Goal: Task Accomplishment & Management: Manage account settings

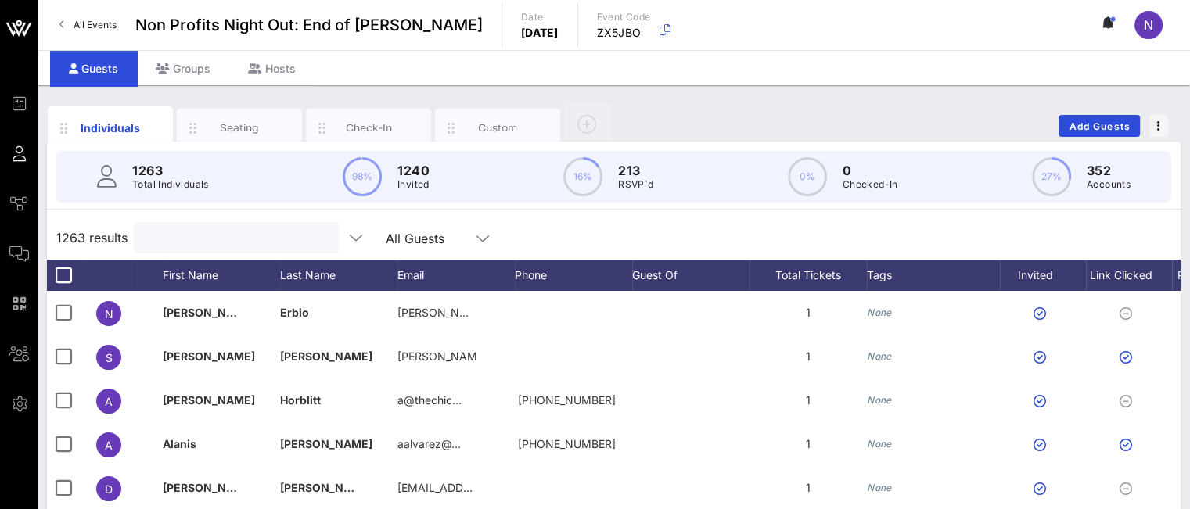
click at [171, 235] on input "text" at bounding box center [234, 238] width 183 height 20
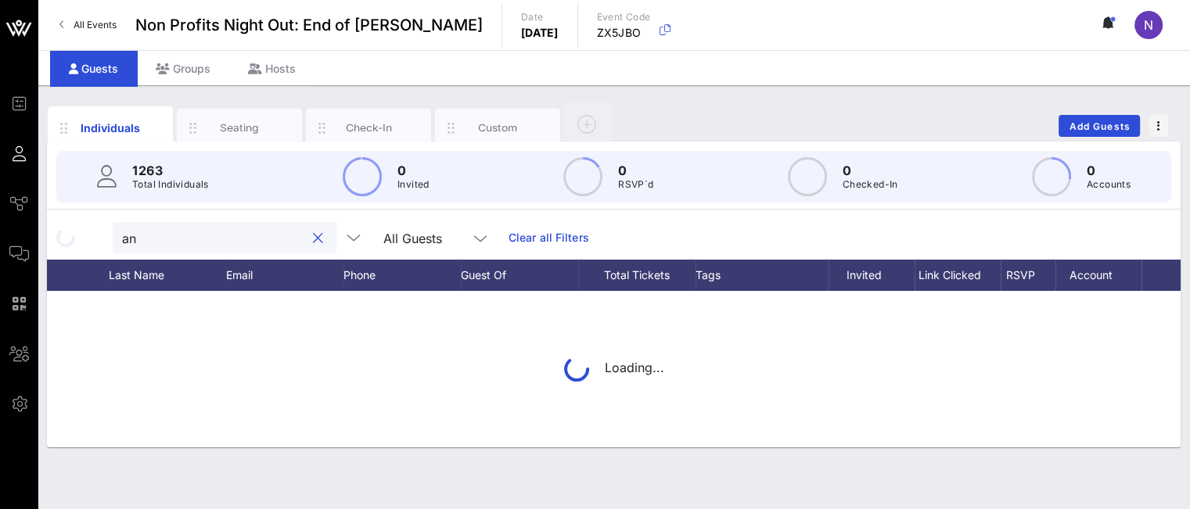
type input "a"
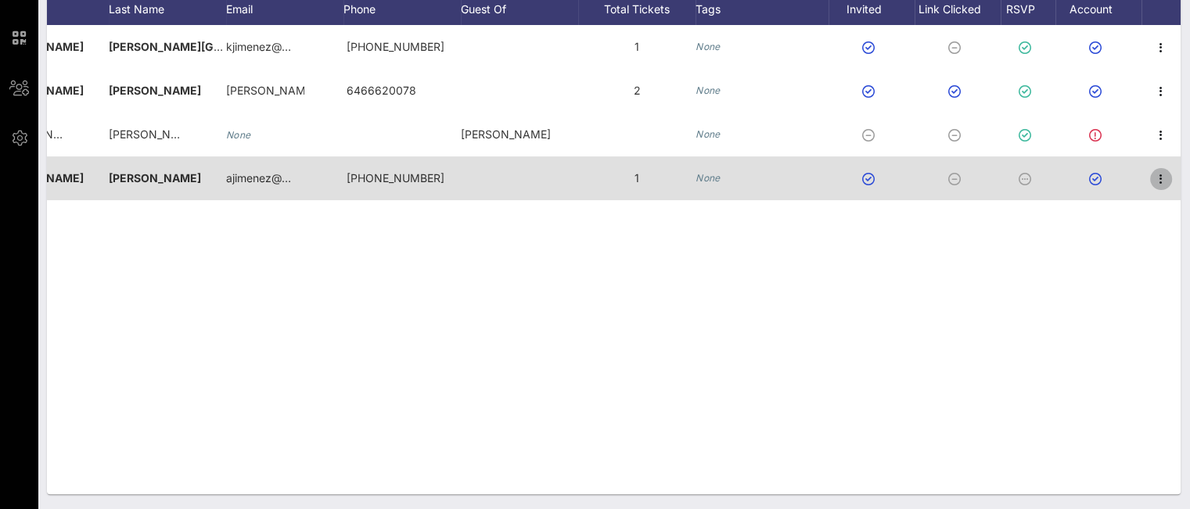
click at [1162, 182] on icon "button" at bounding box center [1161, 179] width 19 height 19
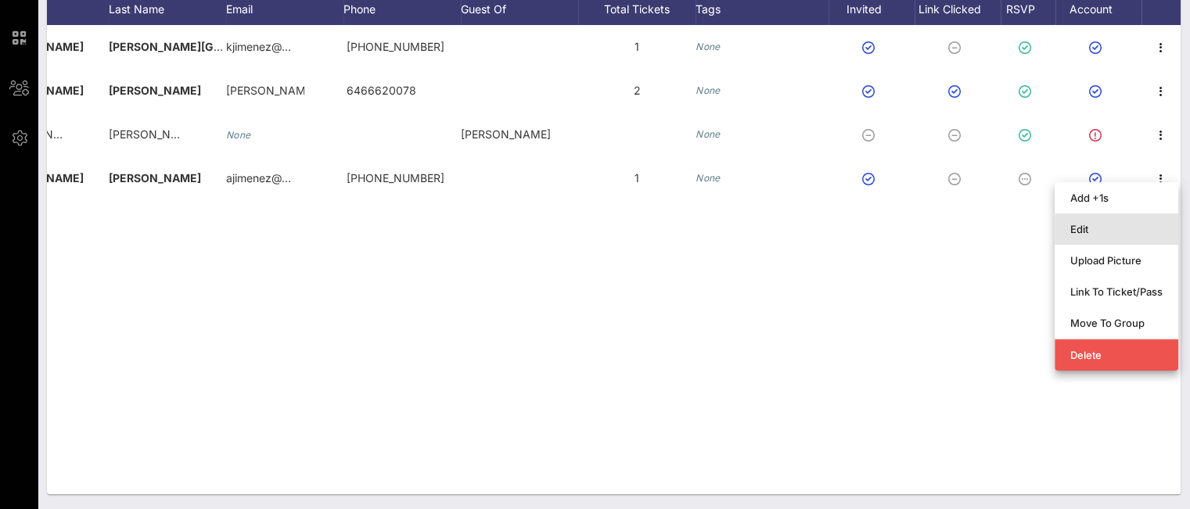
click at [1102, 218] on div "Edit" at bounding box center [1117, 229] width 92 height 25
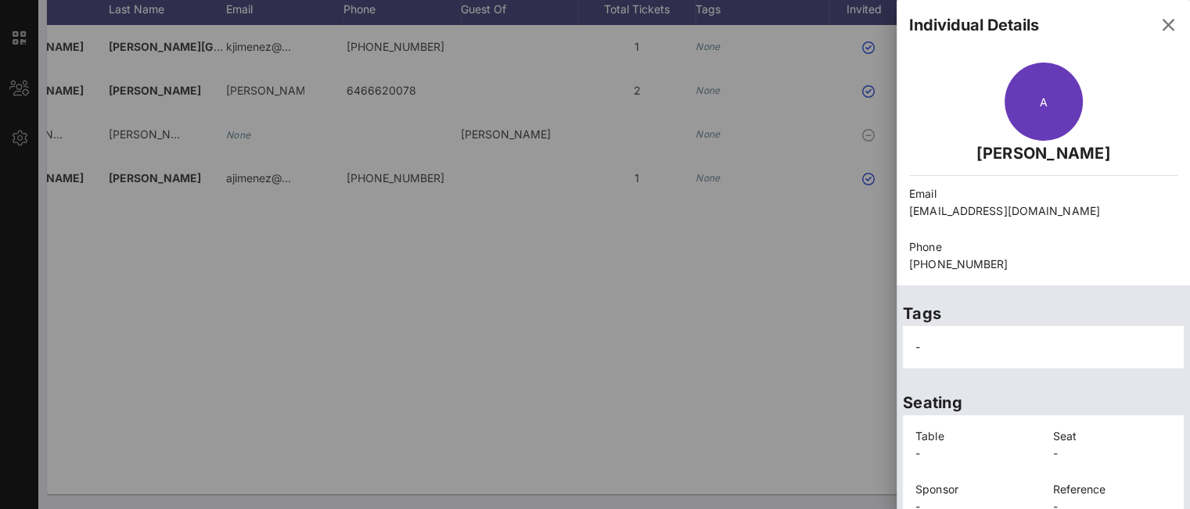
scroll to position [140, 0]
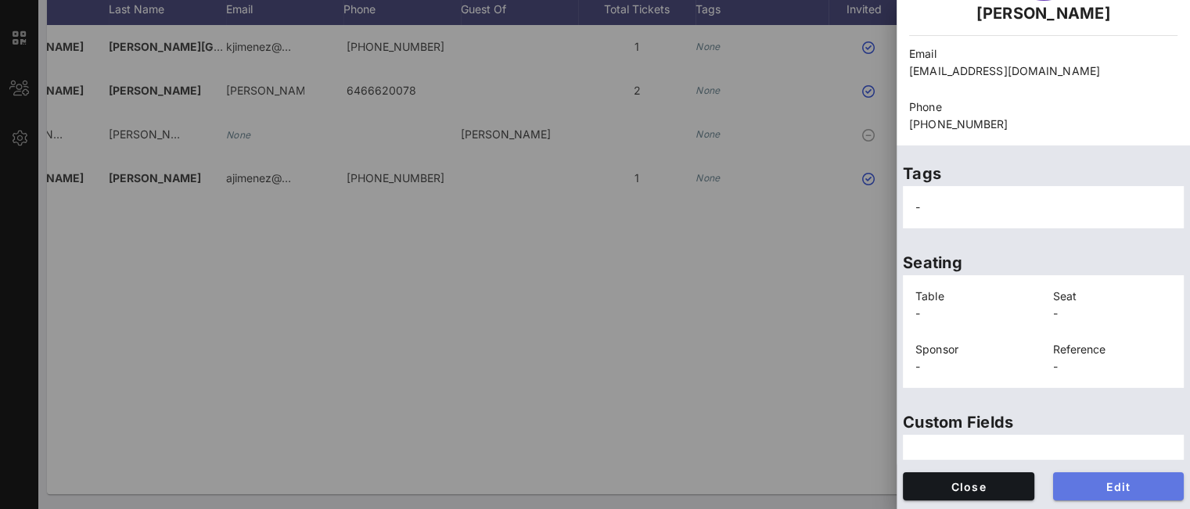
click at [1097, 481] on span "Edit" at bounding box center [1119, 487] width 106 height 13
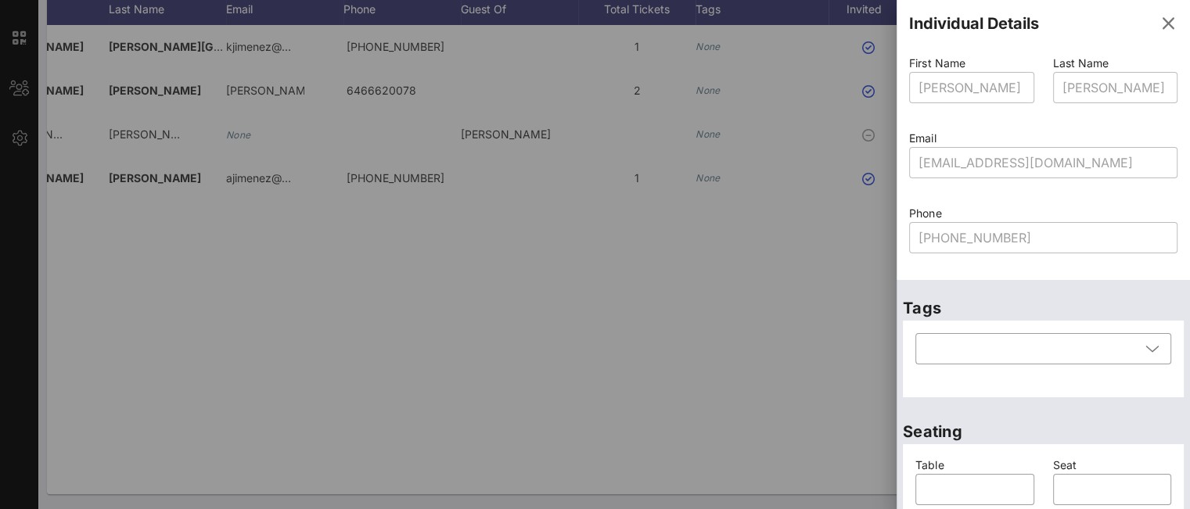
scroll to position [0, 0]
click at [1150, 23] on span "button" at bounding box center [1169, 25] width 38 height 19
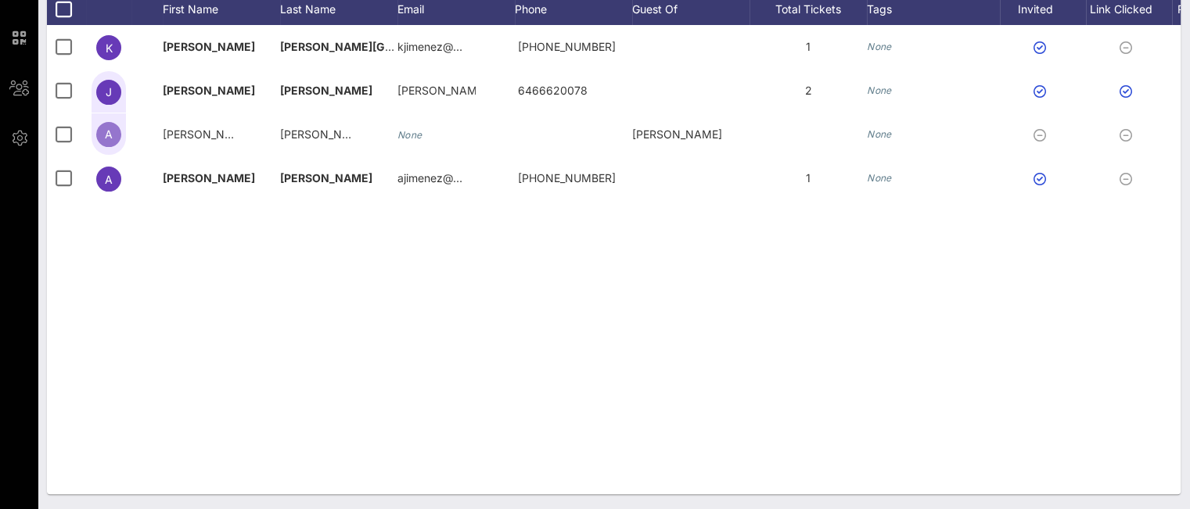
scroll to position [110, 0]
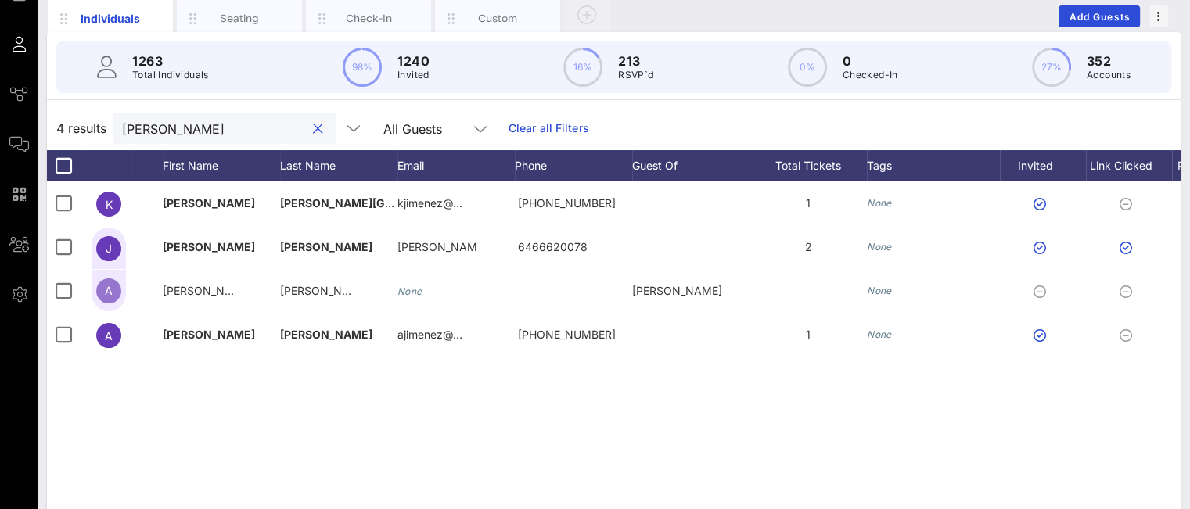
drag, startPoint x: 175, startPoint y: 128, endPoint x: 42, endPoint y: 101, distance: 135.1
click at [44, 102] on div "Individuals Seating Check-In Custom Add Guests 1263 Total Individuals 98% 1240 …" at bounding box center [614, 321] width 1153 height 691
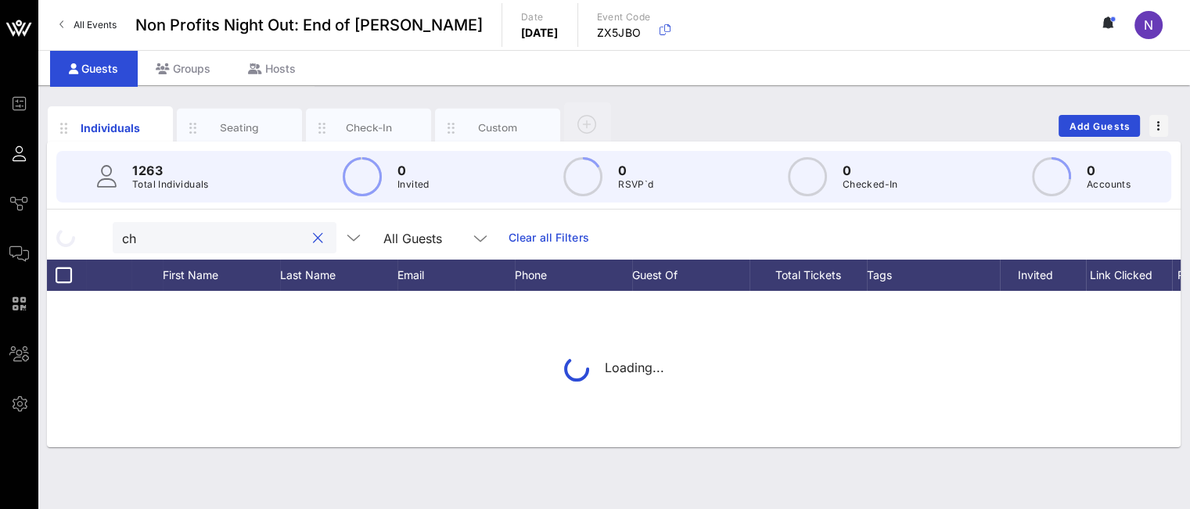
scroll to position [0, 0]
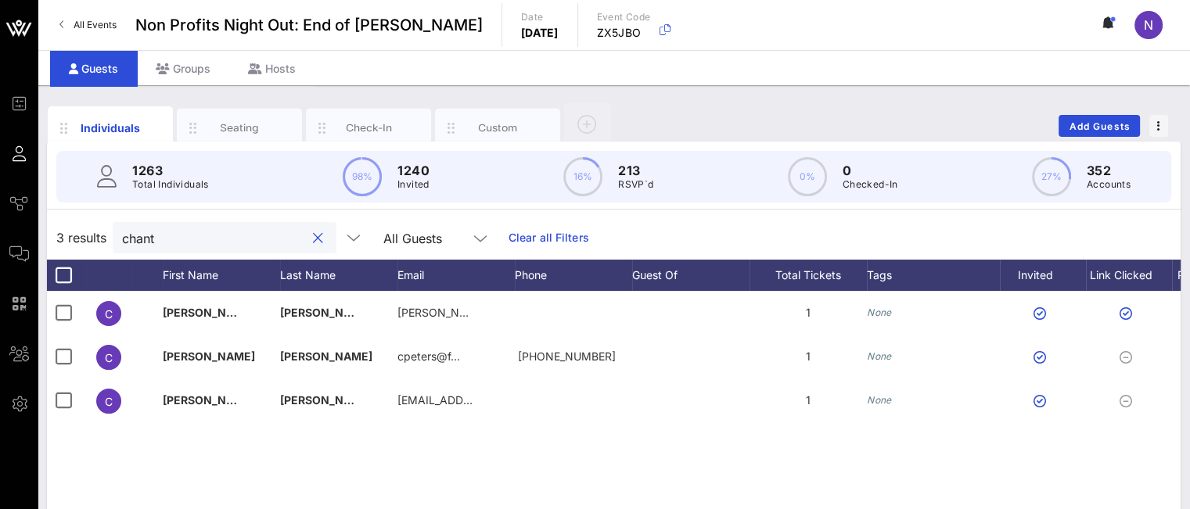
type input "chant"
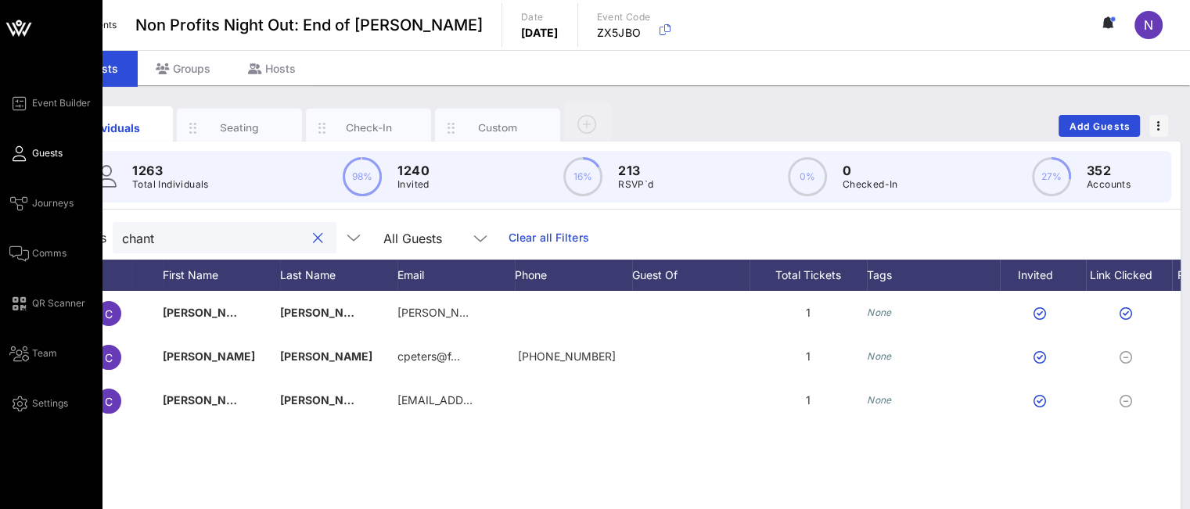
drag, startPoint x: 211, startPoint y: 226, endPoint x: 0, endPoint y: 161, distance: 220.3
click at [0, 164] on div "Event Builder Guests Journeys Comms QR Scanner Team Settings Non Profits Night …" at bounding box center [595, 388] width 1190 height 776
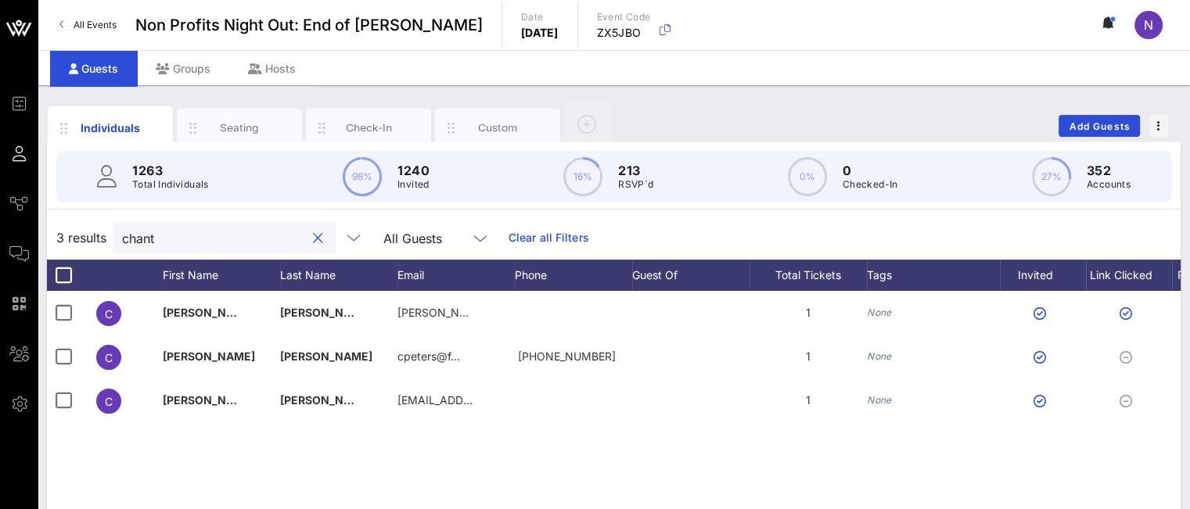
click at [308, 240] on div at bounding box center [317, 238] width 19 height 19
click at [313, 239] on button "clear icon" at bounding box center [318, 239] width 10 height 16
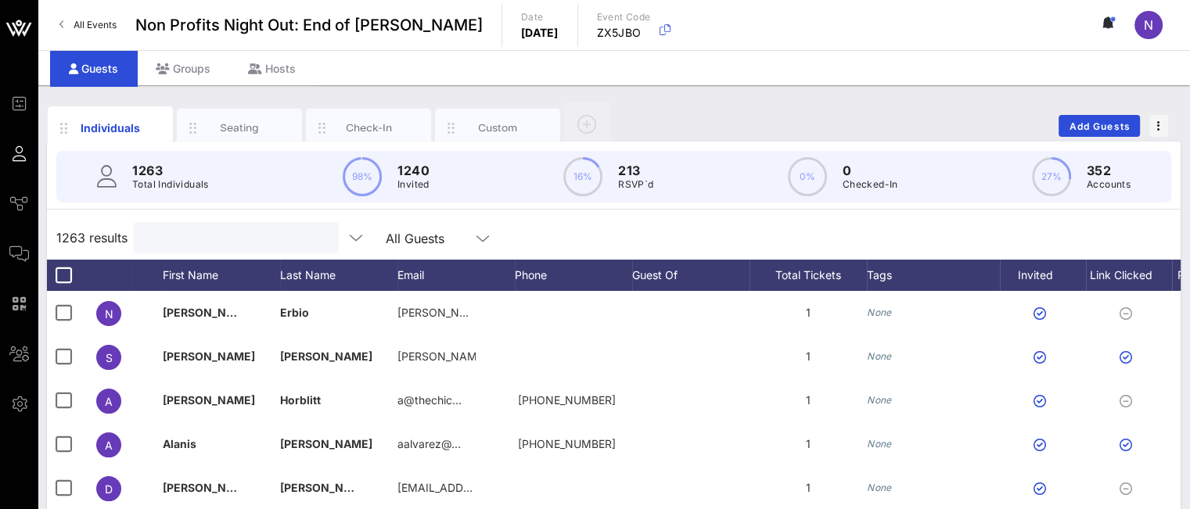
click at [214, 239] on input "text" at bounding box center [234, 238] width 183 height 20
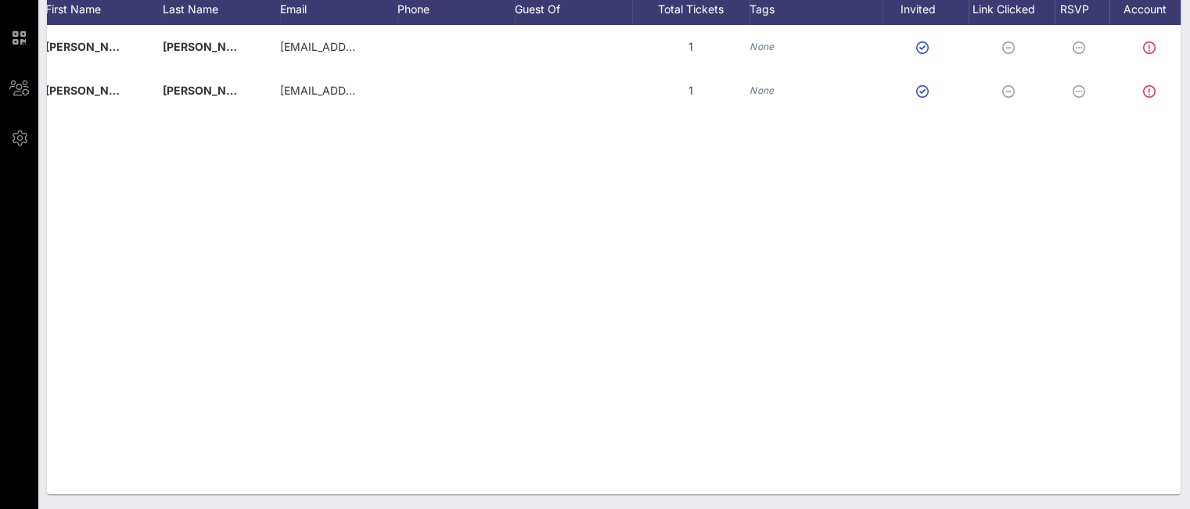
scroll to position [0, 171]
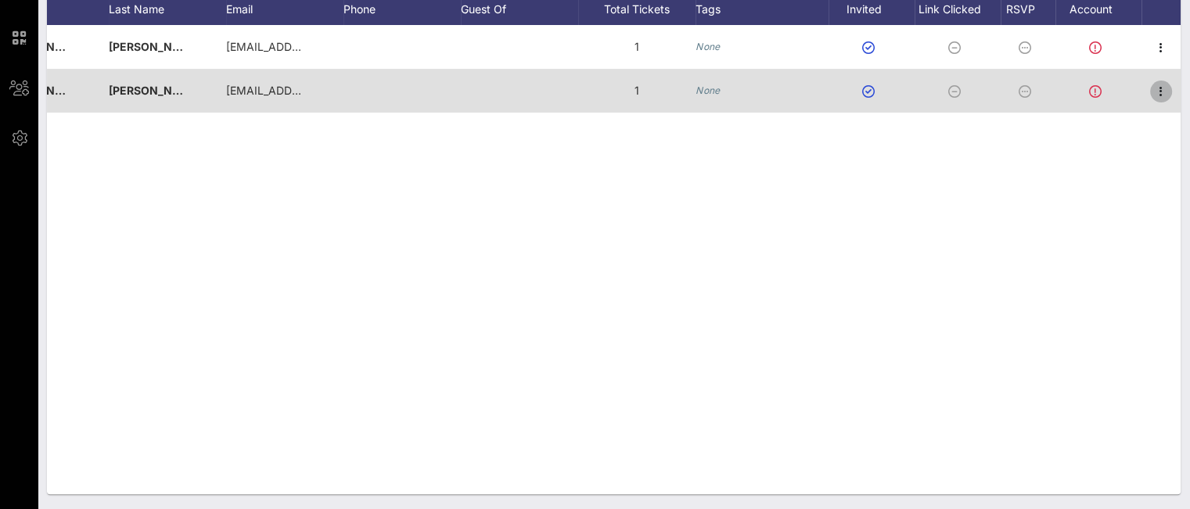
click at [1164, 92] on icon "button" at bounding box center [1161, 91] width 19 height 19
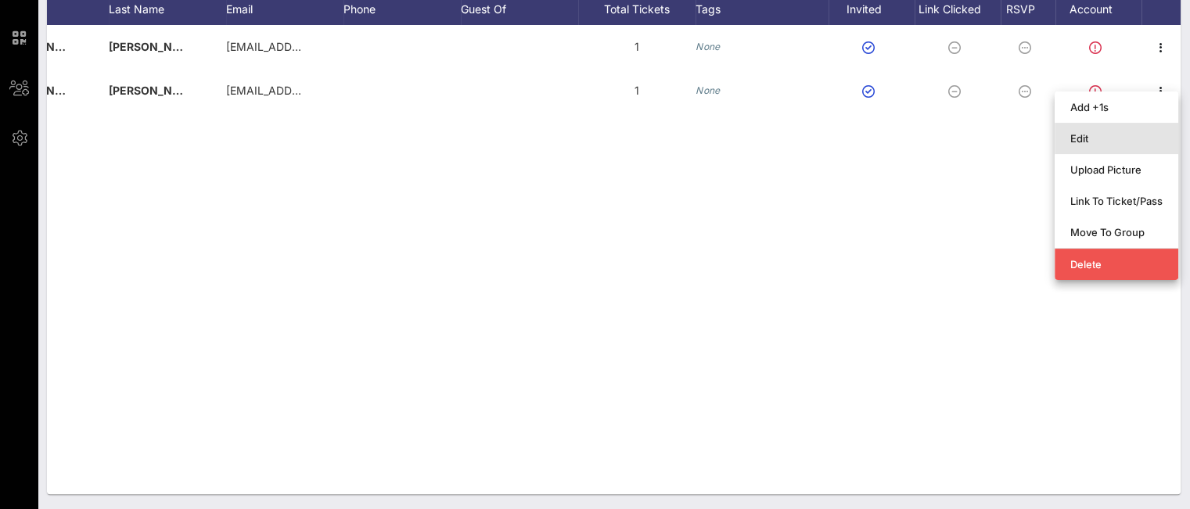
click at [1114, 141] on div "Edit" at bounding box center [1117, 138] width 92 height 13
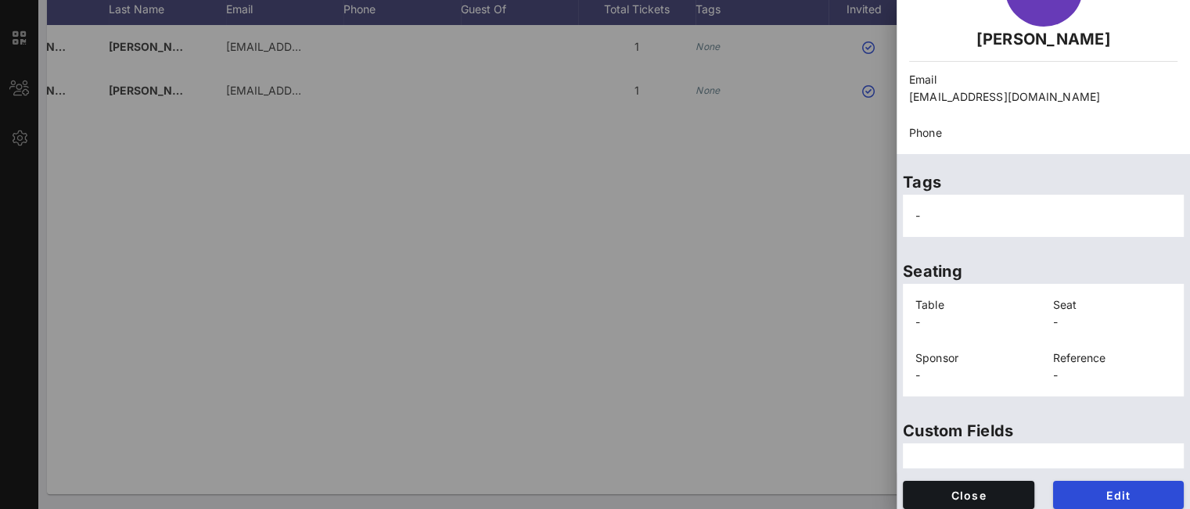
scroll to position [123, 0]
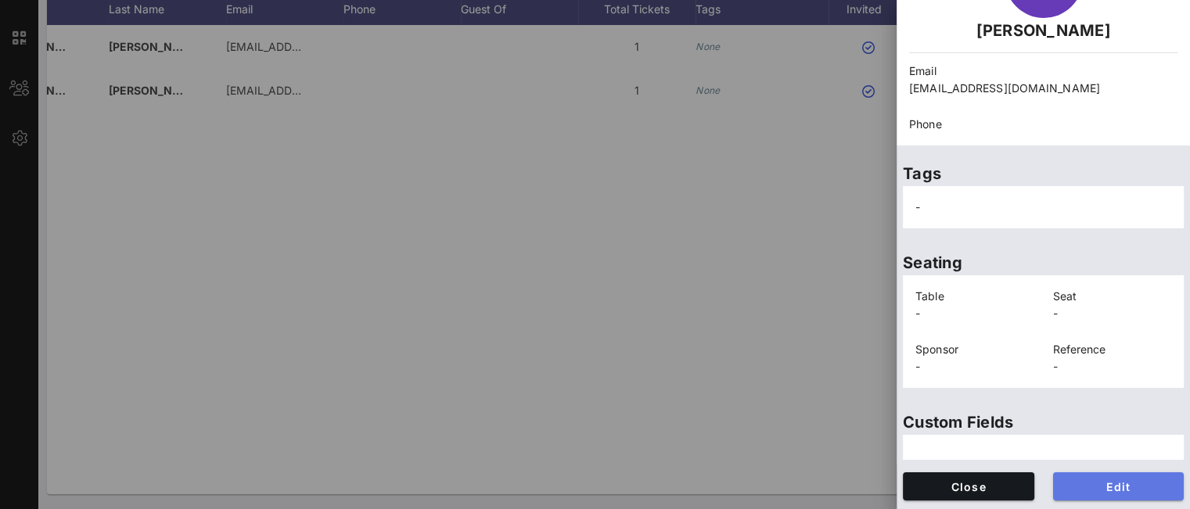
click at [1102, 489] on span "Edit" at bounding box center [1119, 487] width 106 height 13
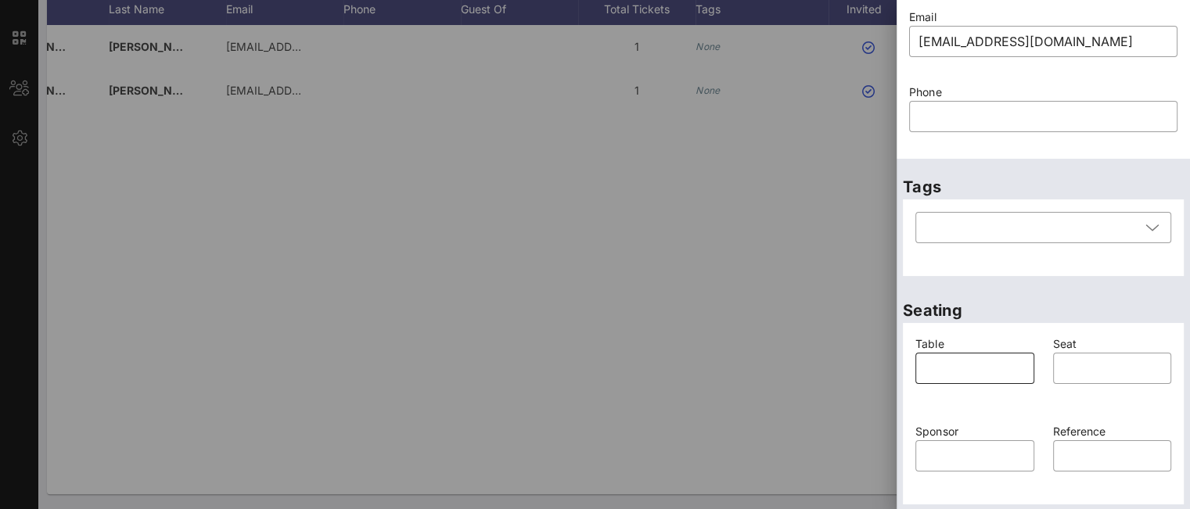
scroll to position [398, 0]
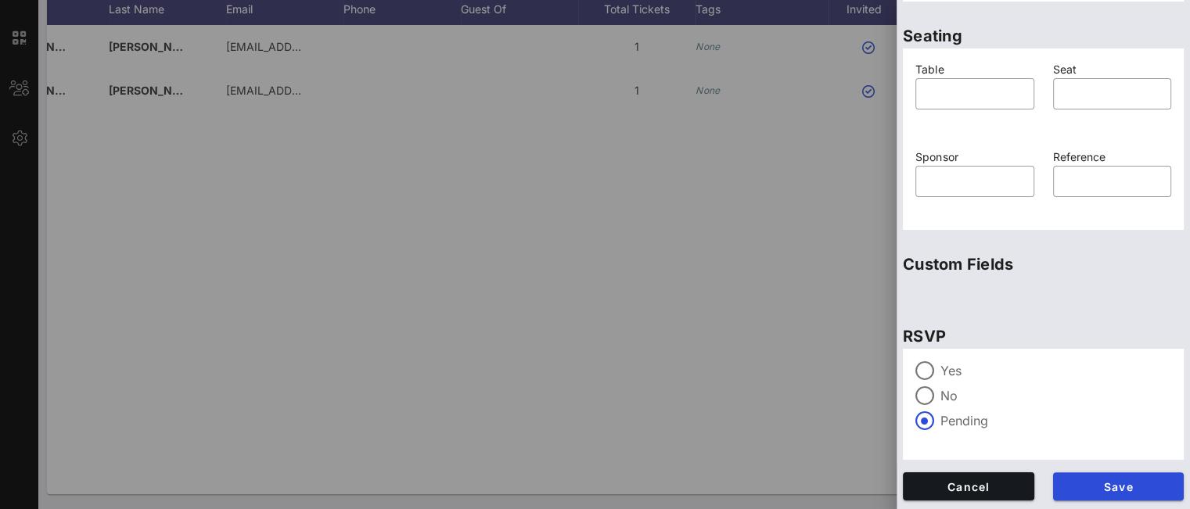
click at [941, 369] on label "Yes" at bounding box center [1056, 371] width 231 height 16
click at [1092, 481] on span "Save" at bounding box center [1119, 487] width 106 height 13
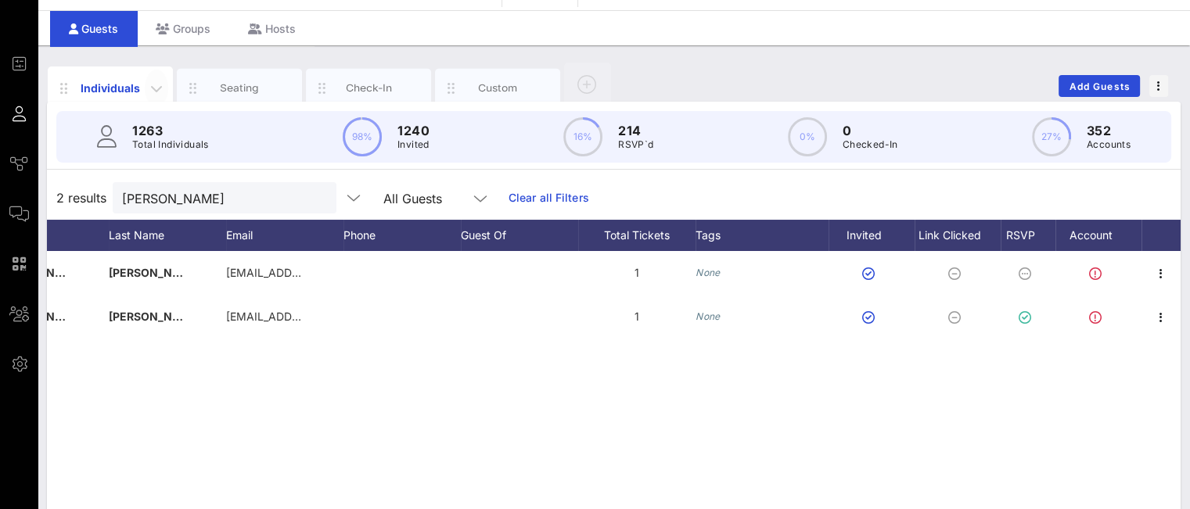
scroll to position [31, 0]
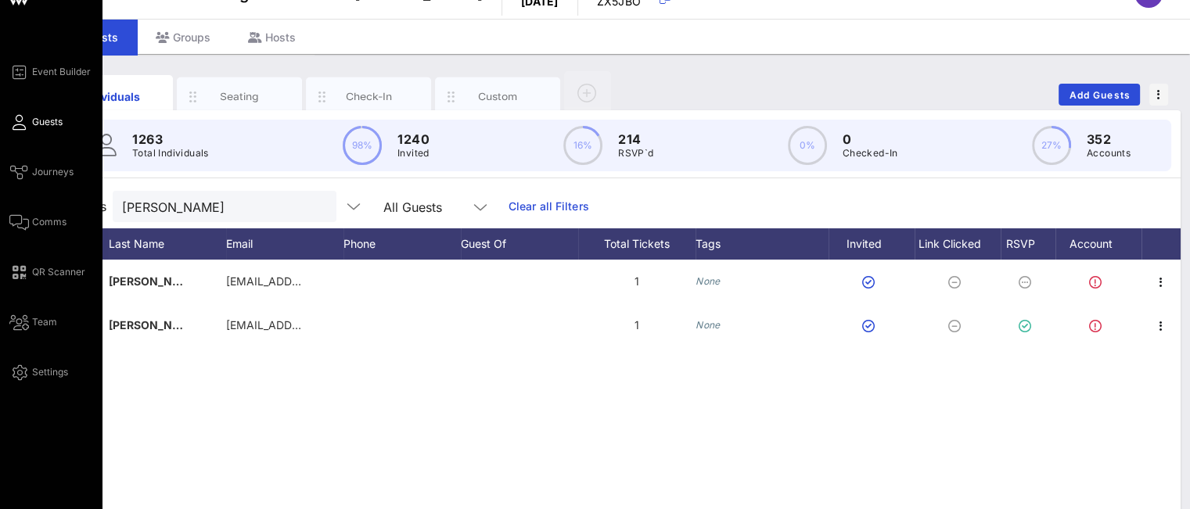
drag, startPoint x: 178, startPoint y: 203, endPoint x: 26, endPoint y: 200, distance: 152.6
click at [36, 200] on div "Event Builder Guests Journeys Comms QR Scanner Team Settings Non Profits Night …" at bounding box center [595, 357] width 1190 height 776
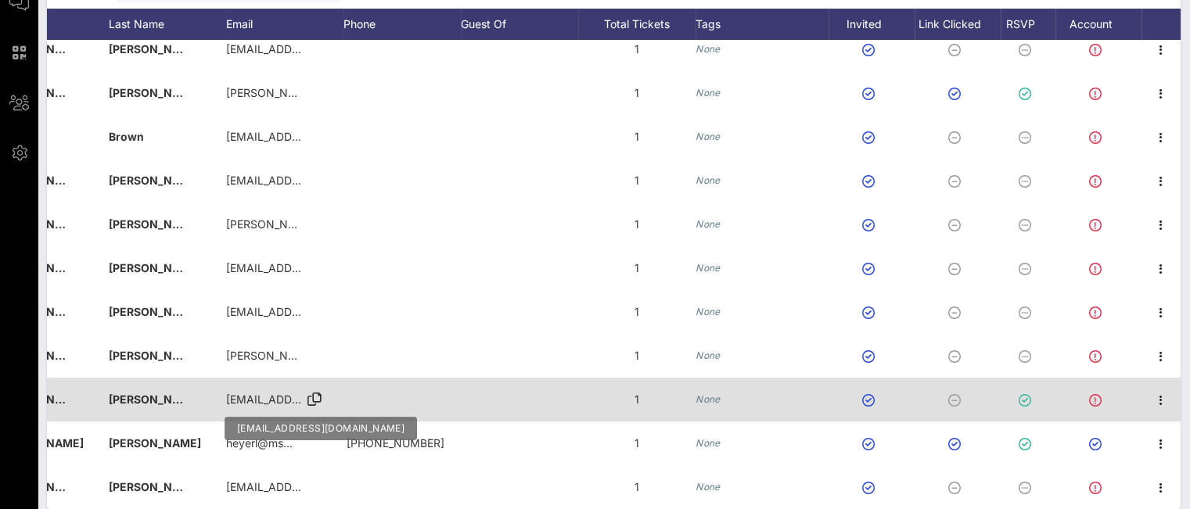
scroll to position [266, 0]
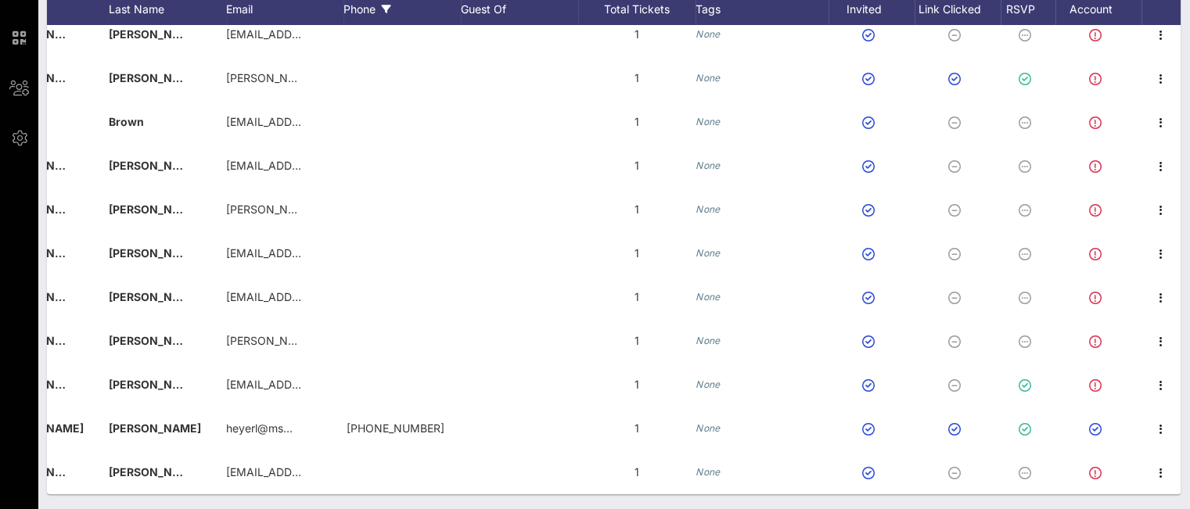
type input "[PERSON_NAME]"
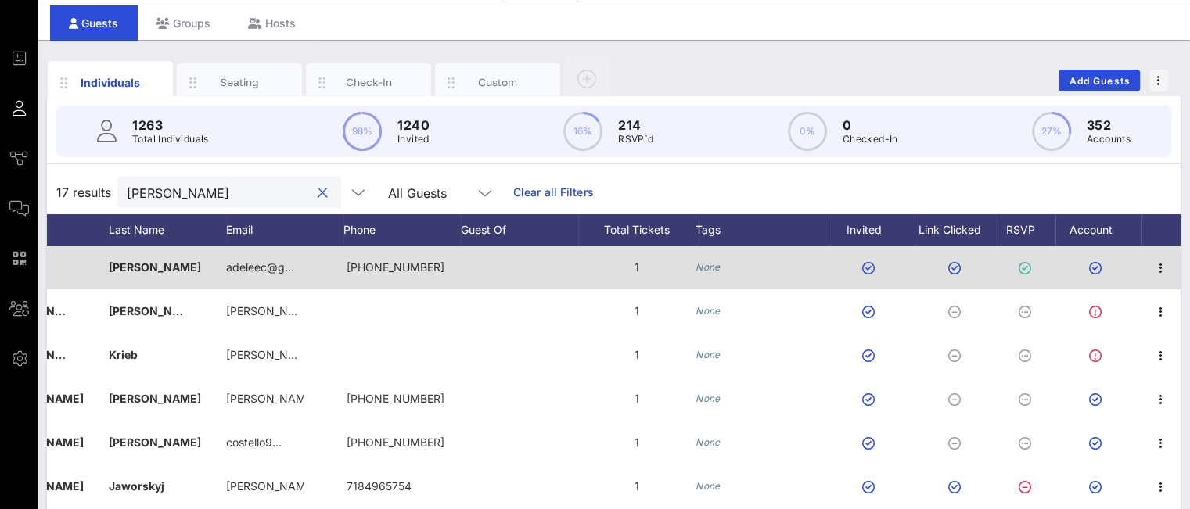
scroll to position [0, 0]
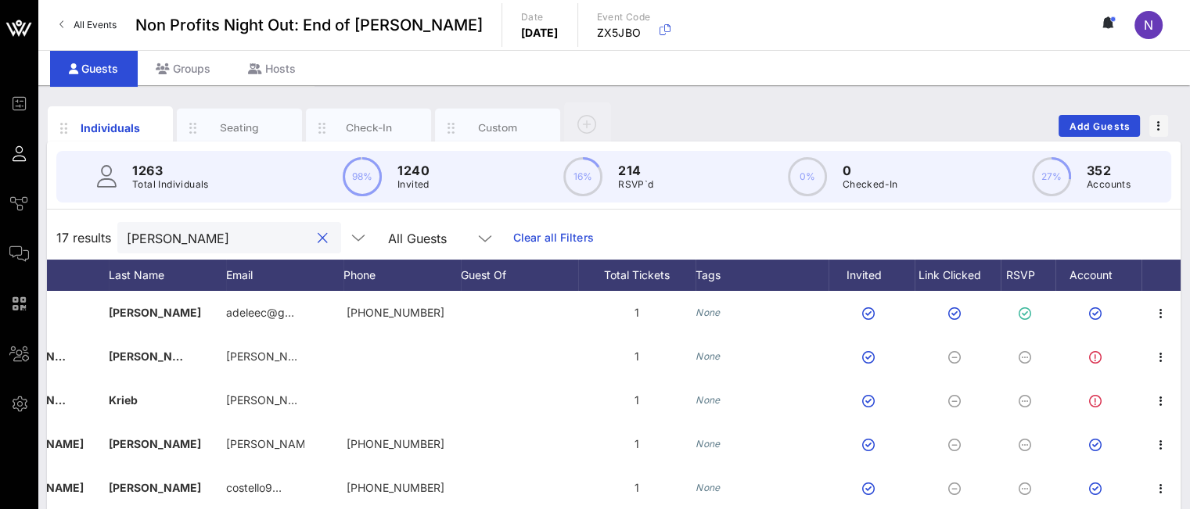
click at [318, 236] on button "clear icon" at bounding box center [323, 239] width 10 height 16
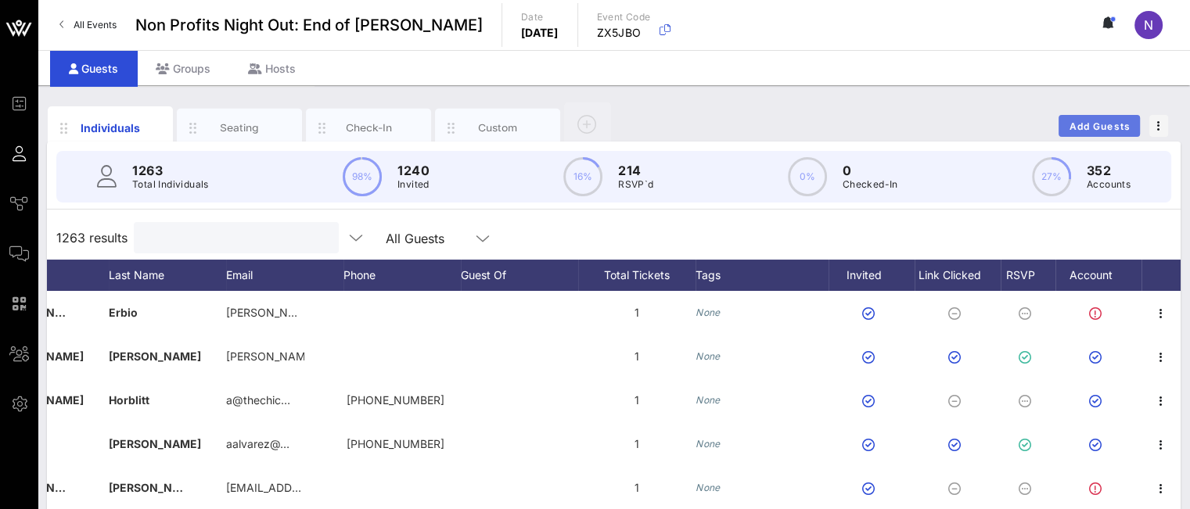
click at [1082, 124] on span "Add Guests" at bounding box center [1100, 127] width 62 height 12
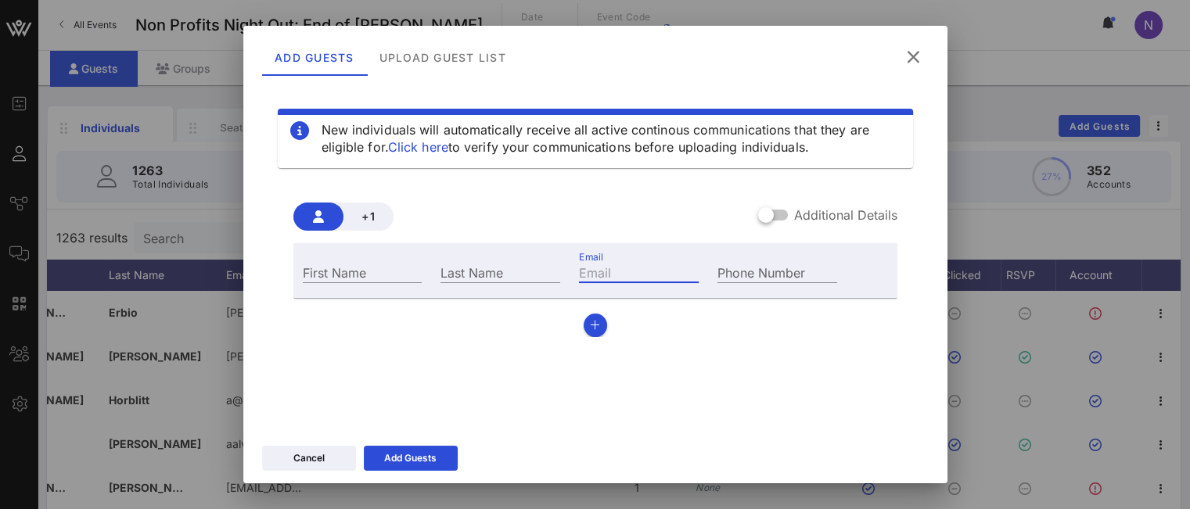
click at [628, 272] on input "Email" at bounding box center [639, 272] width 120 height 20
paste input "[EMAIL_ADDRESS][DOMAIN_NAME]"
type input "[EMAIL_ADDRESS][DOMAIN_NAME]"
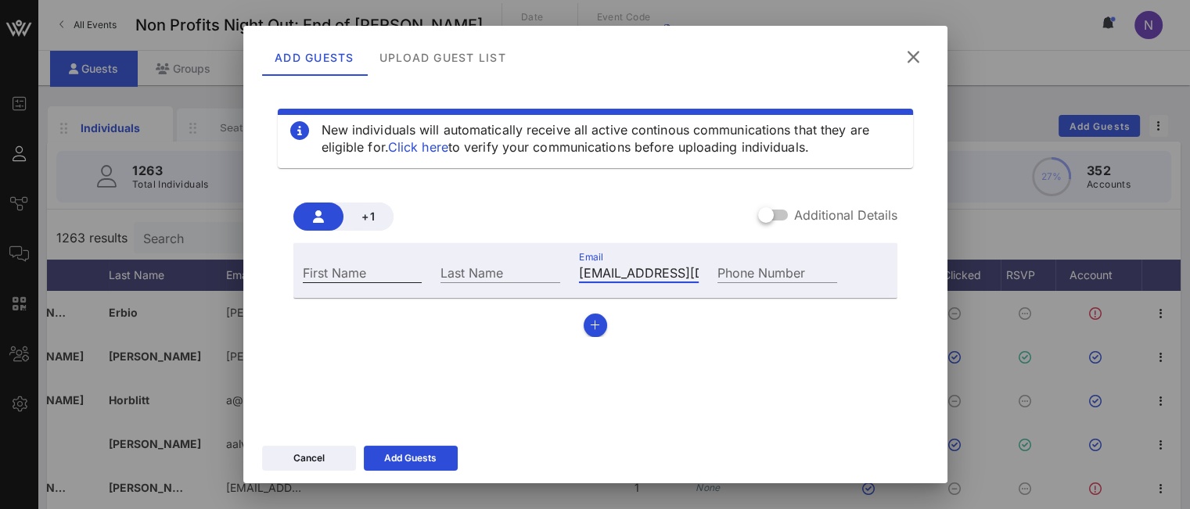
click at [322, 280] on input "First Name" at bounding box center [363, 272] width 120 height 20
paste input "Priyanka"
type input "Priyanka"
click at [478, 282] on div "Last Name" at bounding box center [501, 272] width 120 height 20
paste input "Ghosh"
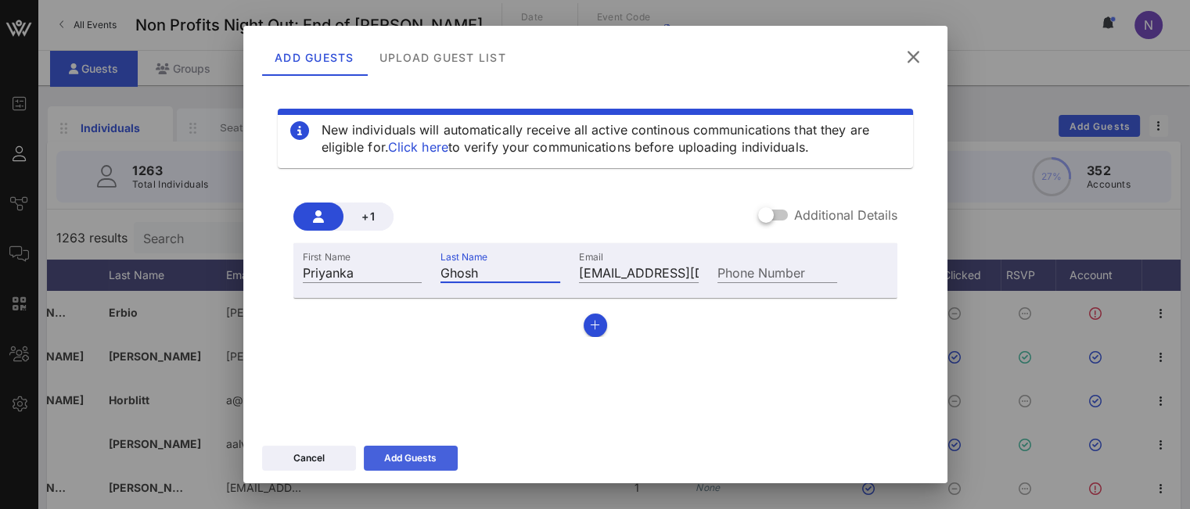
type input "Ghosh"
click at [395, 464] on div "Add Guests" at bounding box center [410, 459] width 52 height 16
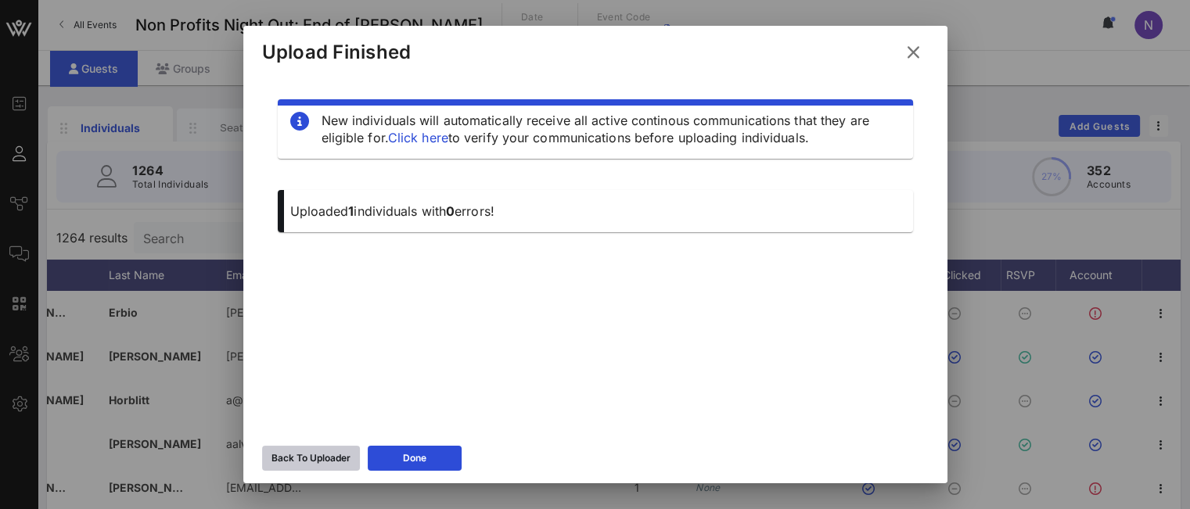
click at [317, 456] on button "Back To Uploader" at bounding box center [311, 458] width 98 height 25
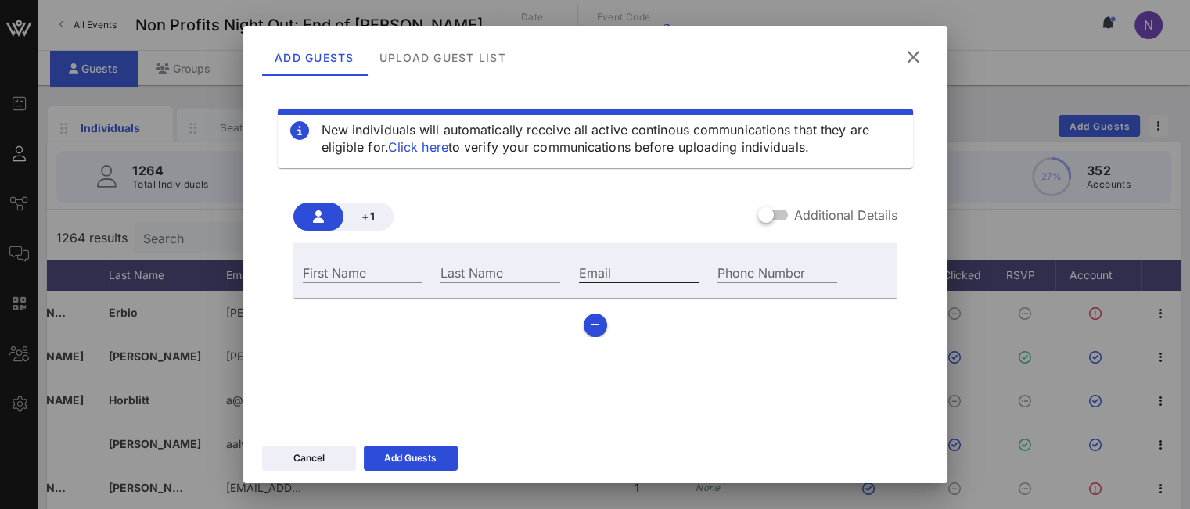
click at [608, 260] on div "Email" at bounding box center [639, 271] width 139 height 42
click at [603, 272] on input "Email" at bounding box center [639, 272] width 120 height 20
paste input "[EMAIL_ADDRESS][DOMAIN_NAME]"
drag, startPoint x: 618, startPoint y: 274, endPoint x: 472, endPoint y: 272, distance: 146.4
click at [473, 272] on div "First Name Last Name Email [EMAIL_ADDRESS][DOMAIN_NAME] Phone Number" at bounding box center [570, 271] width 554 height 42
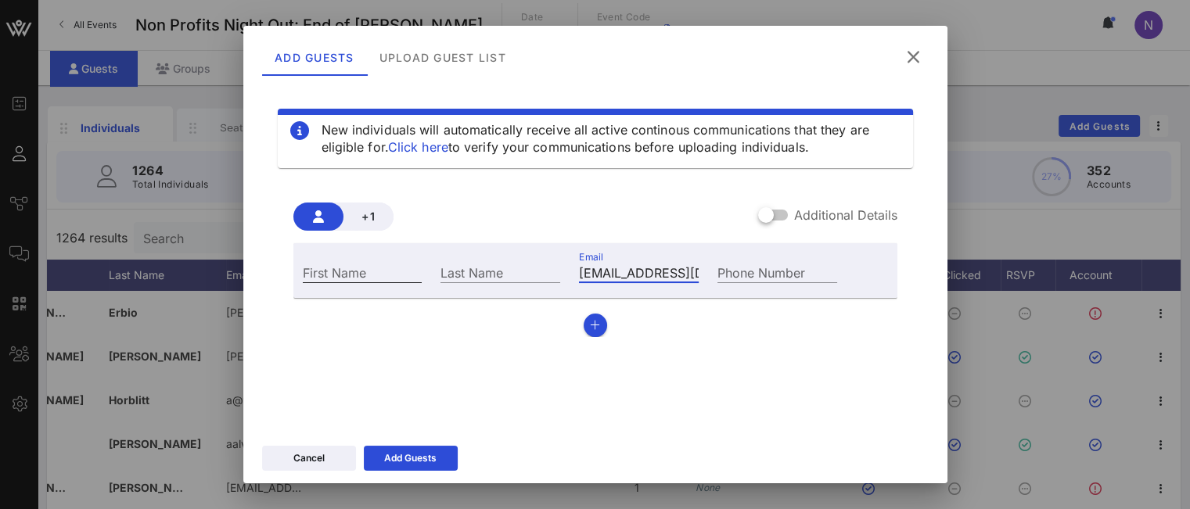
type input "[EMAIL_ADDRESS][DOMAIN_NAME]"
click at [365, 275] on input "First Name" at bounding box center [363, 272] width 120 height 20
type input "[PERSON_NAME]"
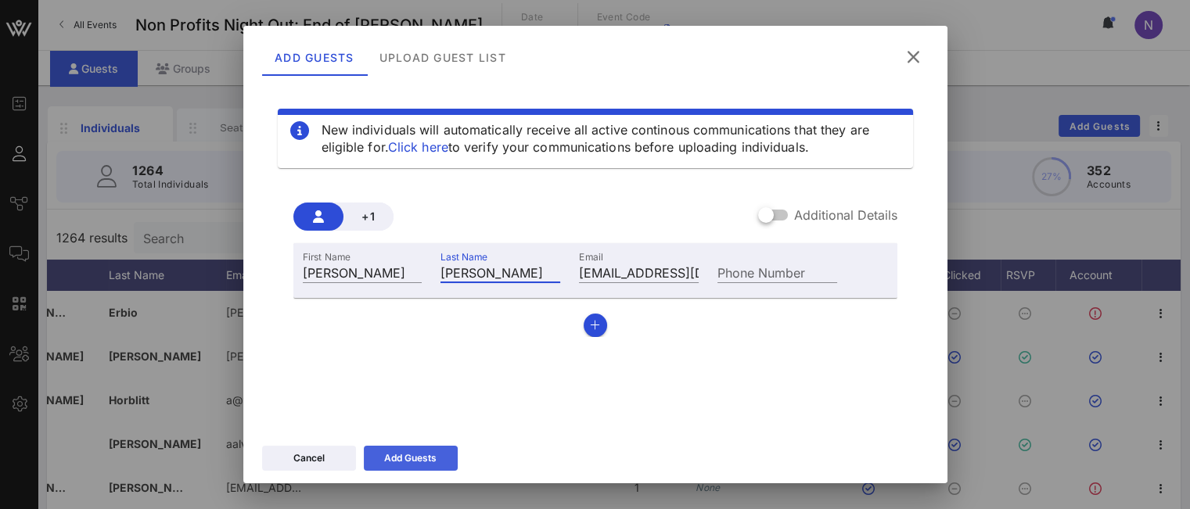
type input "[PERSON_NAME]"
click at [433, 459] on div "Add Guests" at bounding box center [410, 459] width 52 height 16
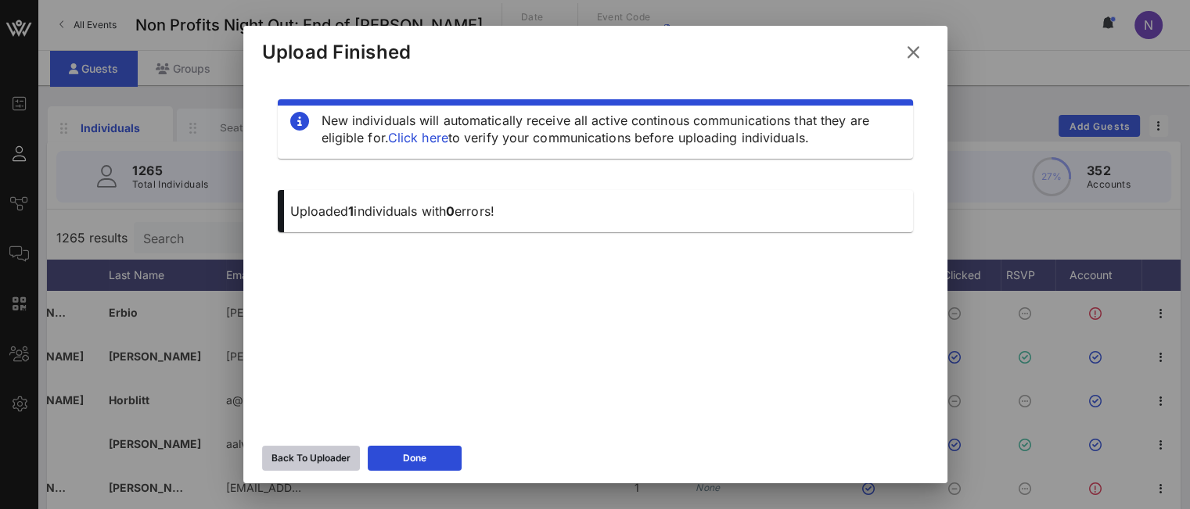
click at [315, 455] on div "Back To Uploader" at bounding box center [311, 459] width 79 height 16
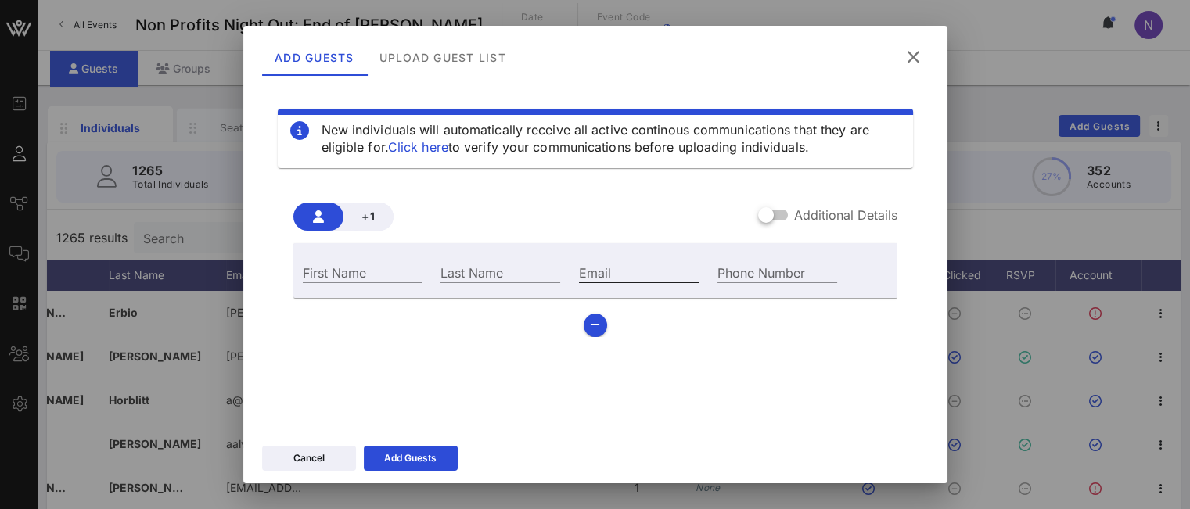
click at [579, 274] on input "Email" at bounding box center [639, 272] width 120 height 20
paste input "[PERSON_NAME][EMAIL_ADDRESS][DOMAIN_NAME]"
drag, startPoint x: 596, startPoint y: 265, endPoint x: 448, endPoint y: 259, distance: 148.1
click at [448, 259] on div "First Name Last Name Email [PERSON_NAME][EMAIL_ADDRESS][DOMAIN_NAME] Phone Numb…" at bounding box center [570, 271] width 554 height 42
type input "[PERSON_NAME][EMAIL_ADDRESS][DOMAIN_NAME]"
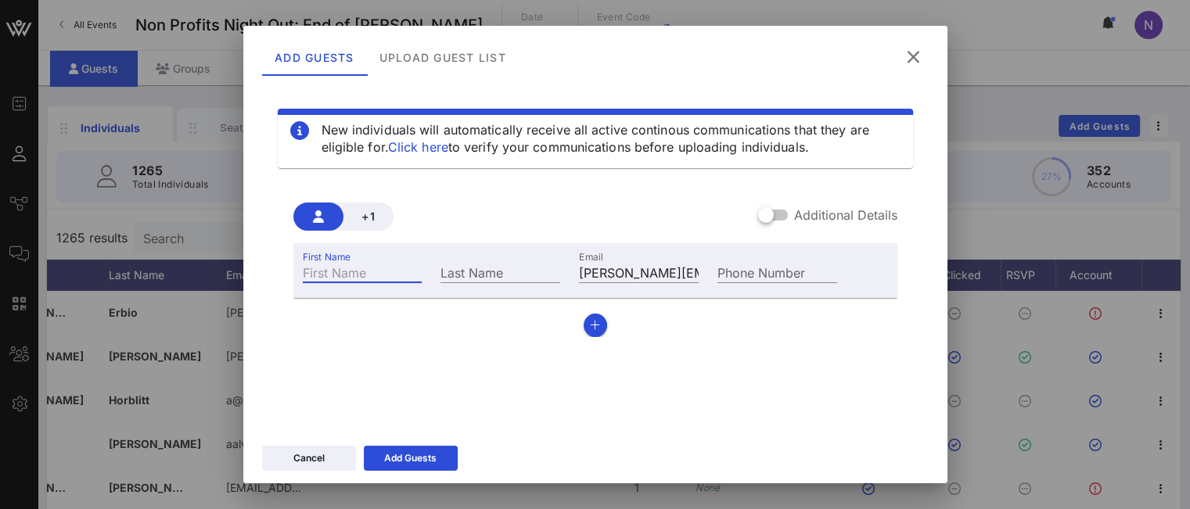
click at [355, 269] on div "First Name" at bounding box center [363, 272] width 120 height 20
type input "[PERSON_NAME]"
click at [453, 270] on div "Last Name" at bounding box center [501, 272] width 120 height 20
type input "Gritz"
click at [425, 466] on div "Add Guests" at bounding box center [410, 459] width 52 height 16
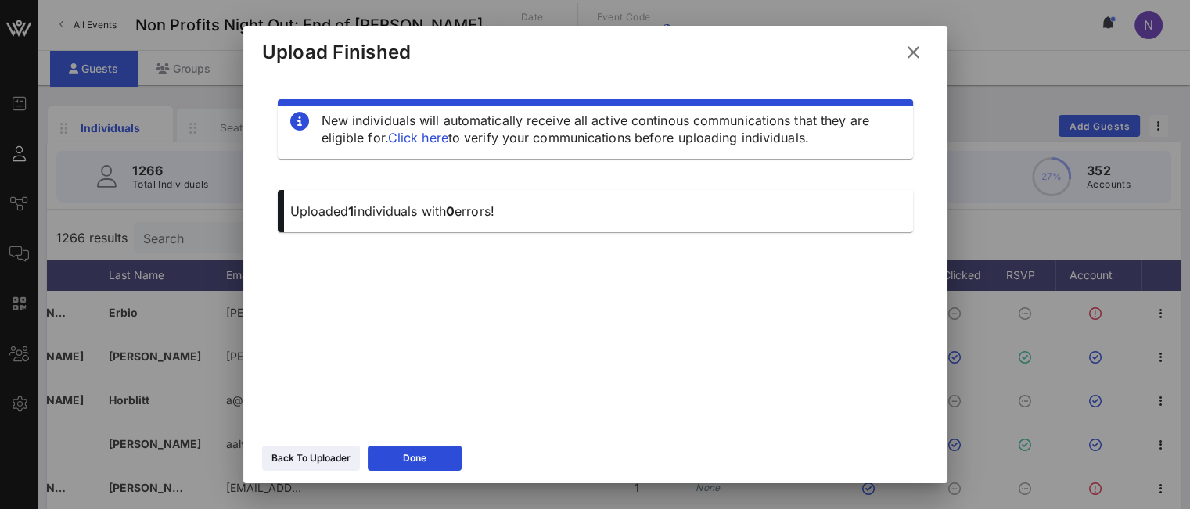
click at [920, 54] on icon at bounding box center [913, 52] width 27 height 25
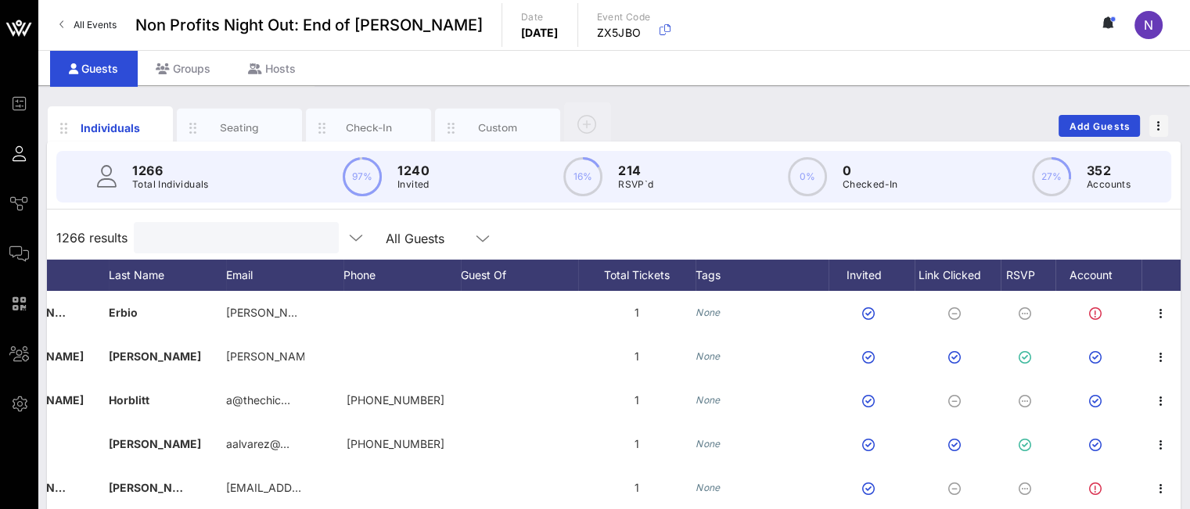
click at [212, 229] on input "text" at bounding box center [234, 238] width 183 height 20
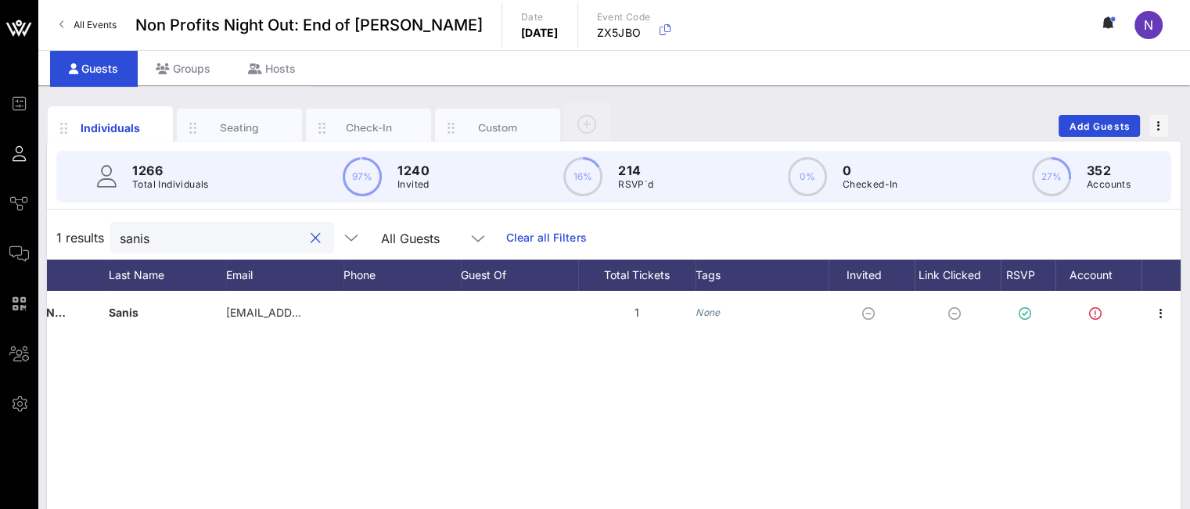
type input "sanis"
click at [311, 234] on button "clear icon" at bounding box center [316, 239] width 10 height 16
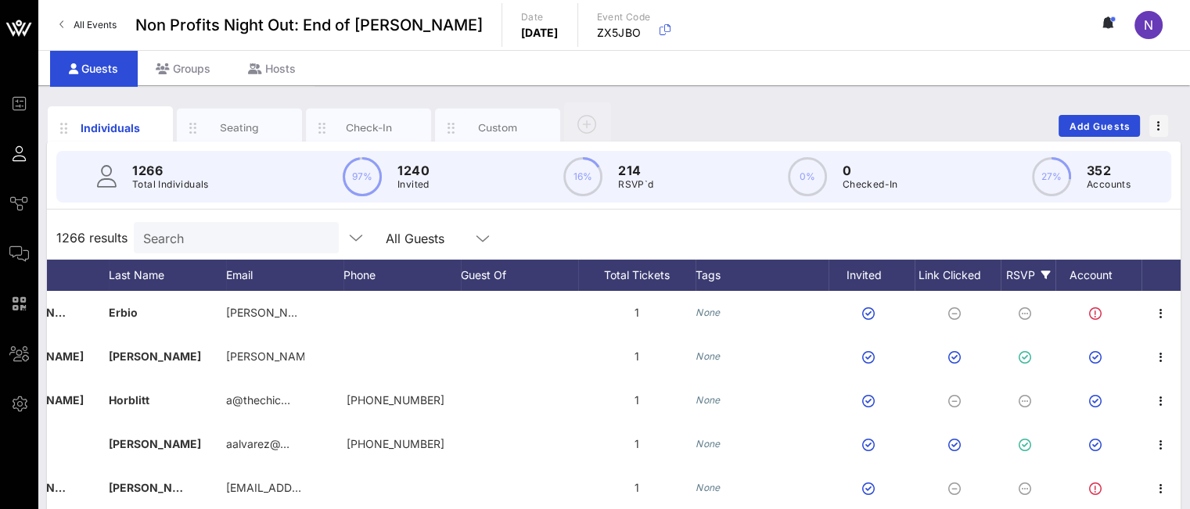
click at [1046, 272] on icon at bounding box center [1046, 275] width 9 height 9
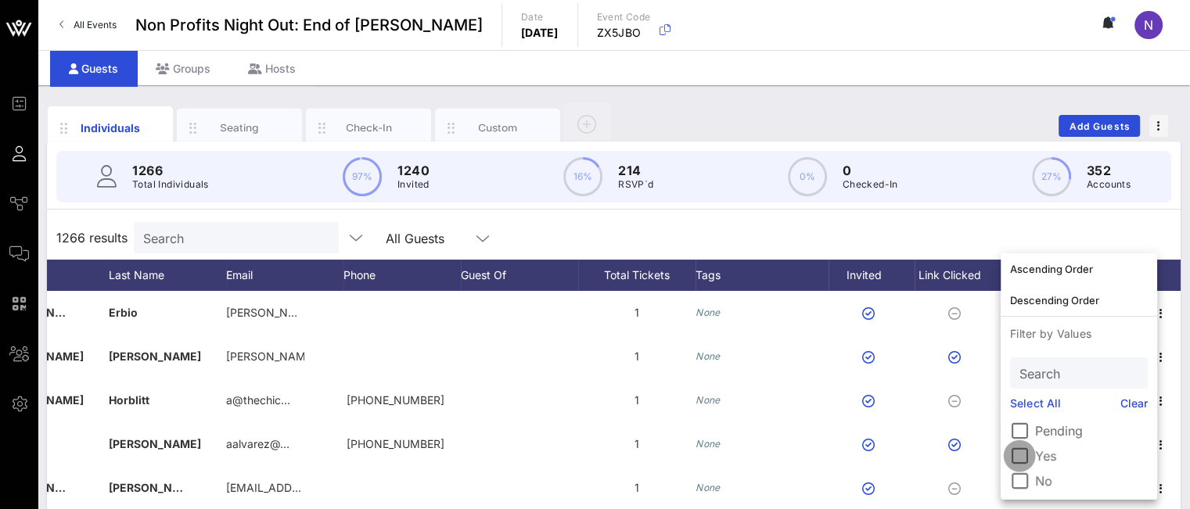
click at [1023, 455] on div at bounding box center [1019, 456] width 27 height 27
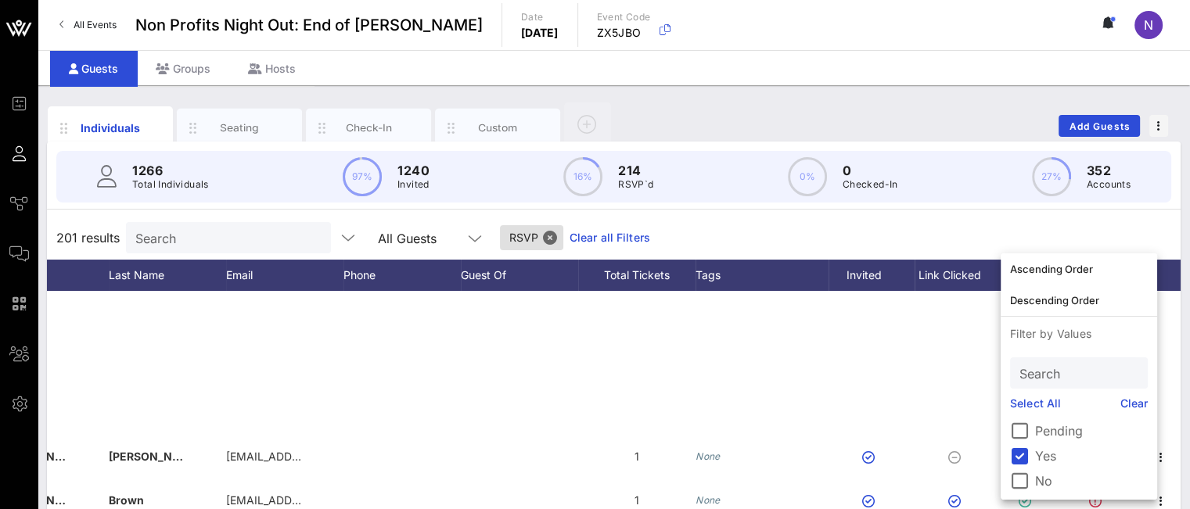
scroll to position [6339, 171]
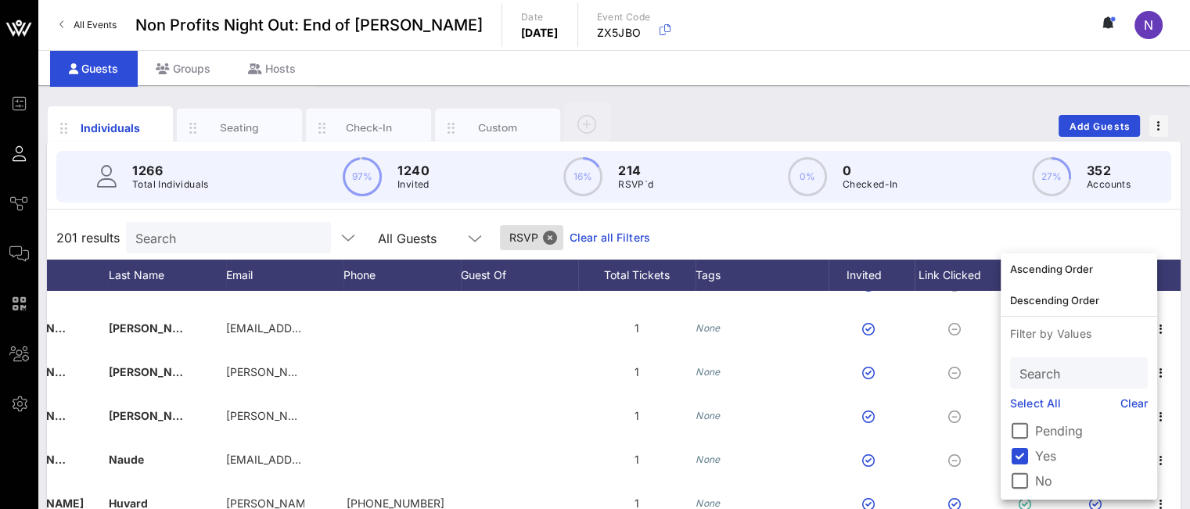
click at [876, 236] on div "201 results Search All Guests RSVP Clear all Filters" at bounding box center [614, 238] width 1134 height 44
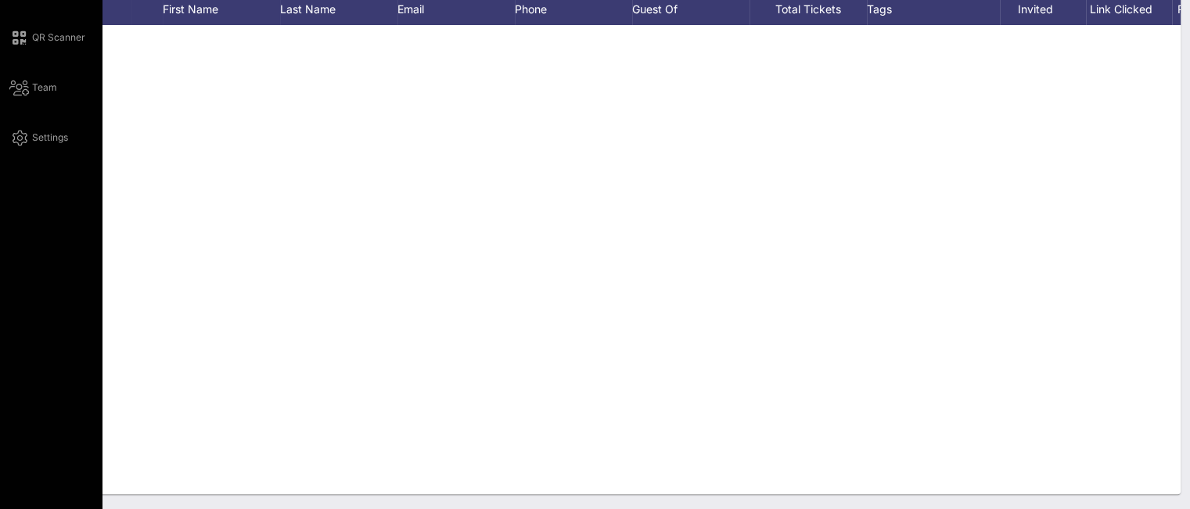
scroll to position [5534, 0]
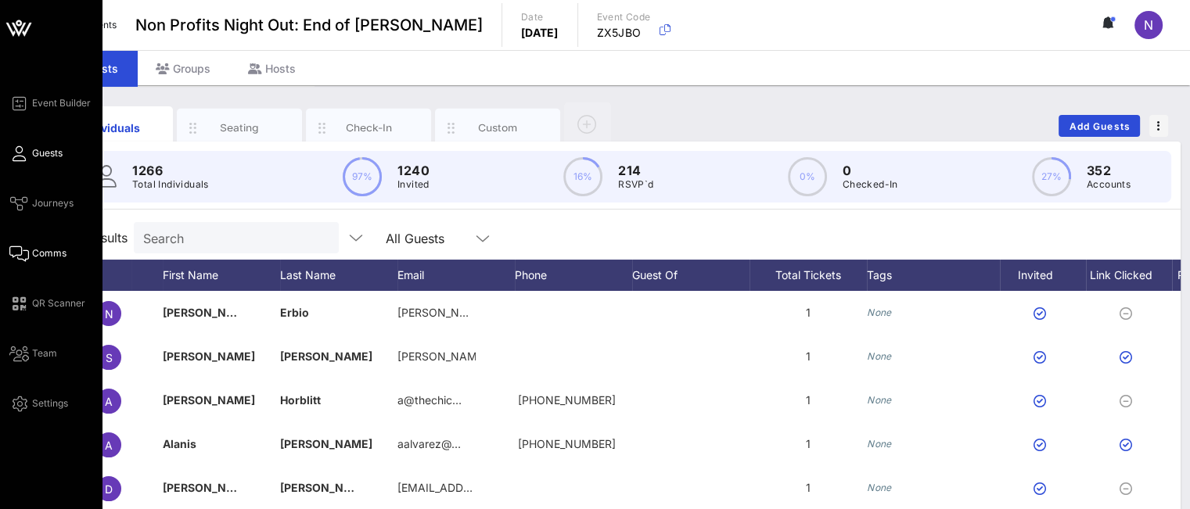
click at [50, 259] on span "Comms" at bounding box center [49, 254] width 34 height 14
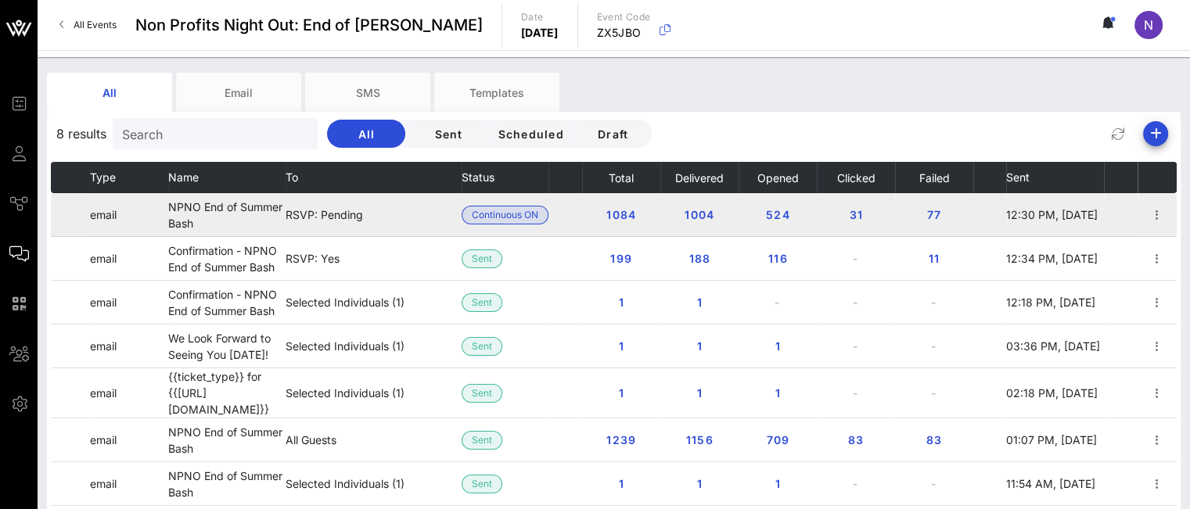
click at [1168, 214] on td at bounding box center [1157, 215] width 39 height 44
click at [1163, 214] on icon "button" at bounding box center [1157, 215] width 19 height 19
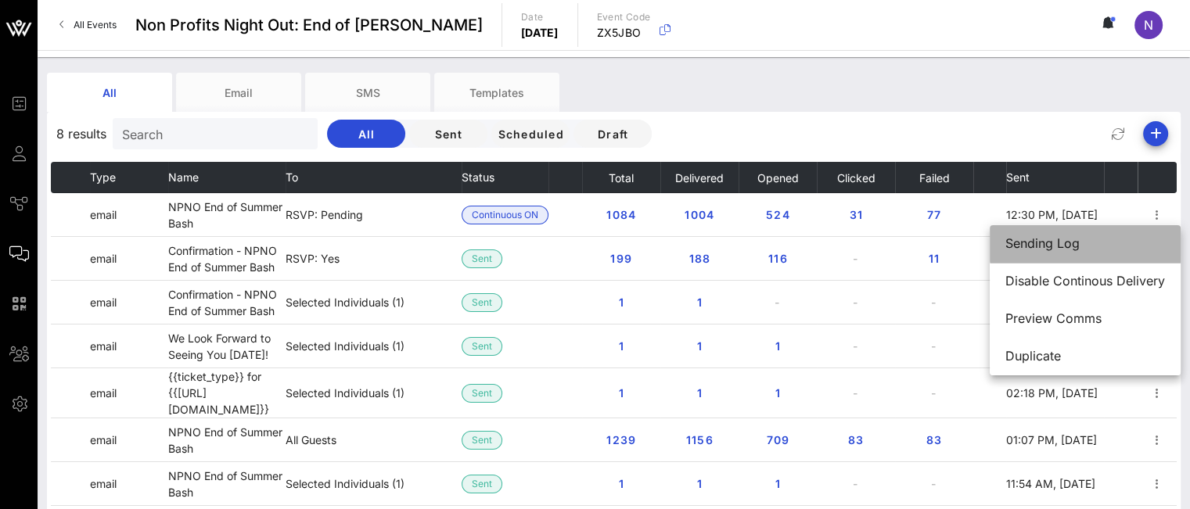
click at [1078, 247] on div "Sending Log" at bounding box center [1086, 243] width 160 height 15
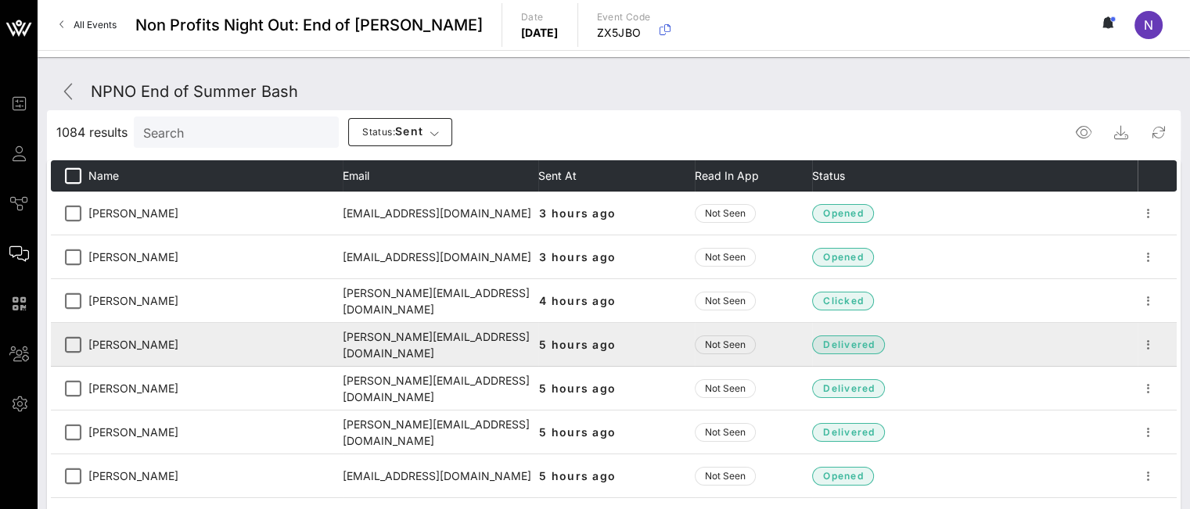
scroll to position [78, 0]
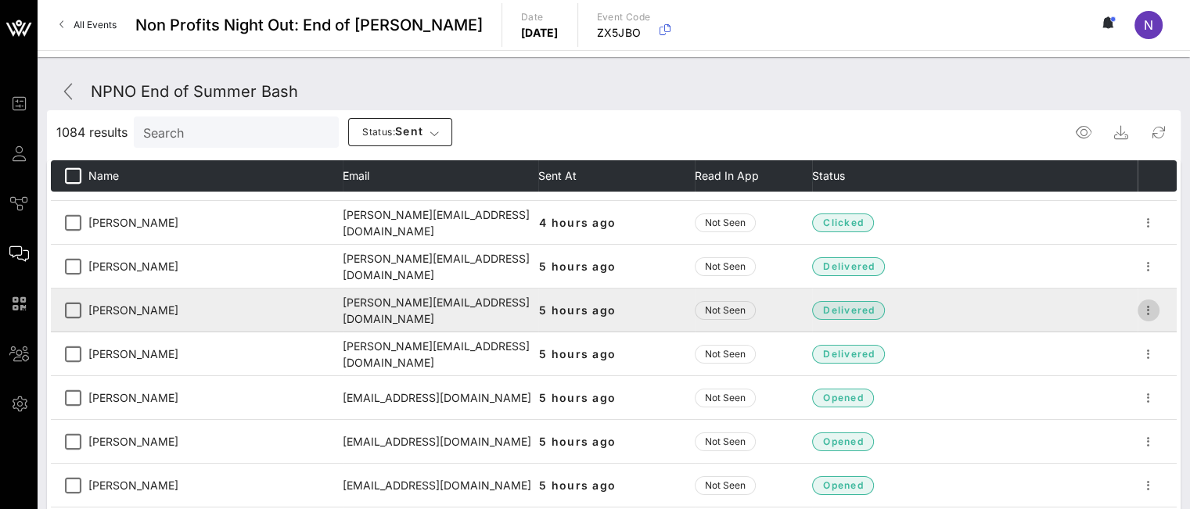
click at [1140, 308] on icon "button" at bounding box center [1149, 310] width 19 height 19
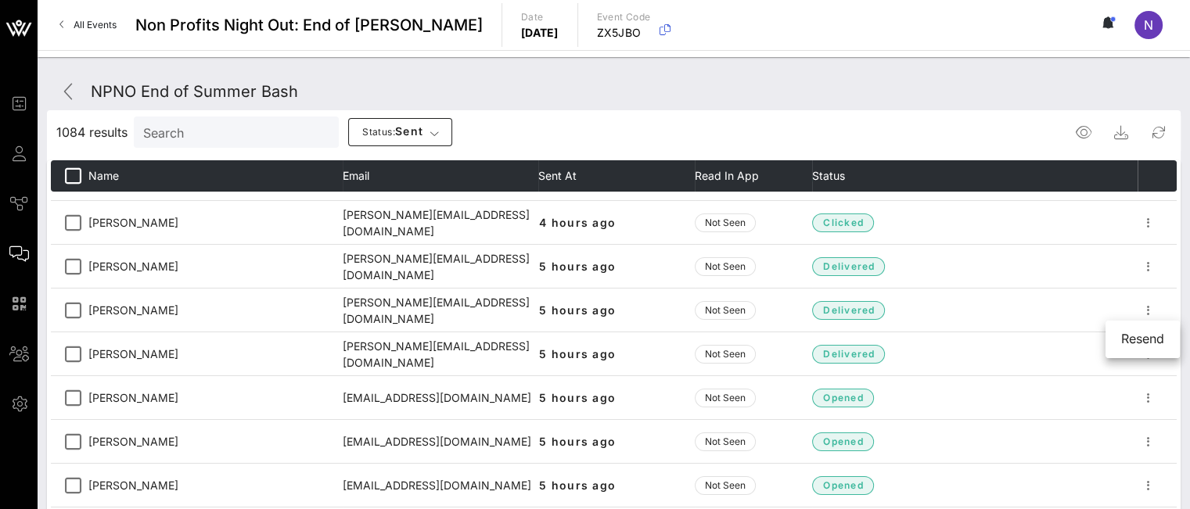
click at [567, 117] on div "1084 results Search Status: sent" at bounding box center [614, 132] width 1134 height 38
click at [402, 128] on span "Status: sent" at bounding box center [393, 132] width 62 height 16
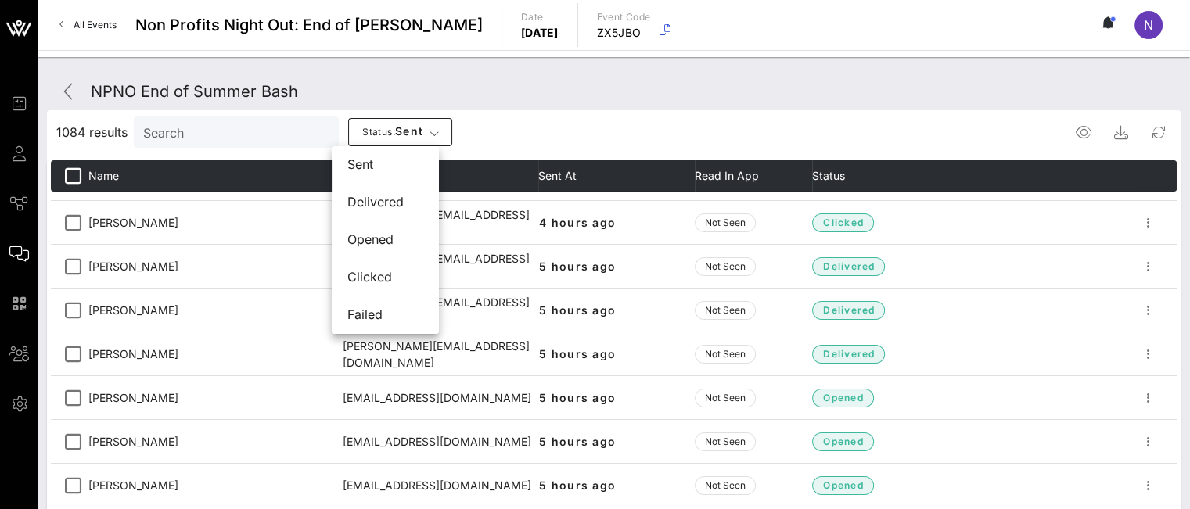
click at [562, 116] on div "1084 results Search Status: sent" at bounding box center [614, 132] width 1134 height 38
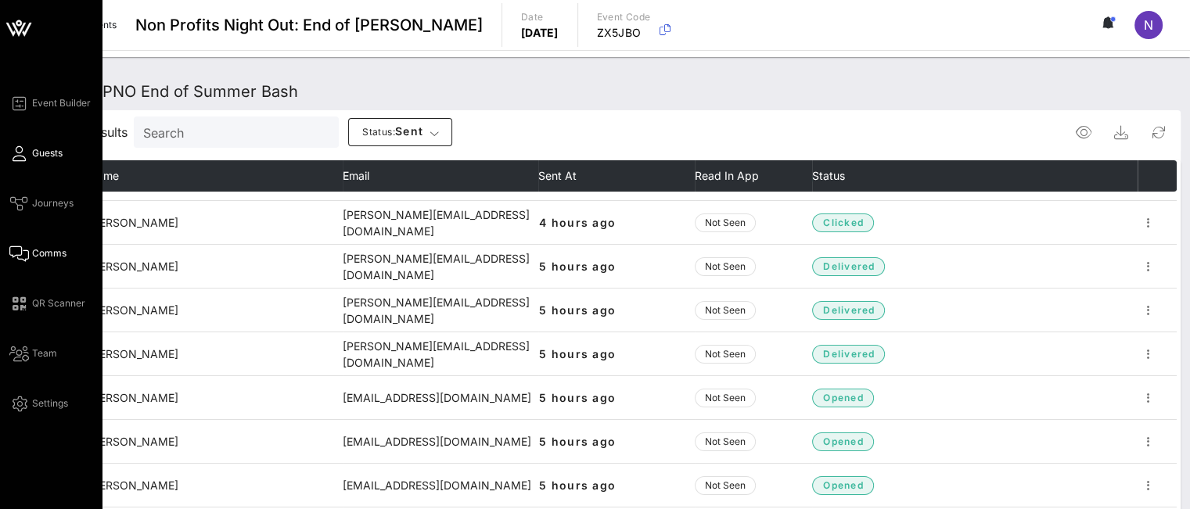
click at [49, 155] on span "Guests" at bounding box center [47, 153] width 31 height 14
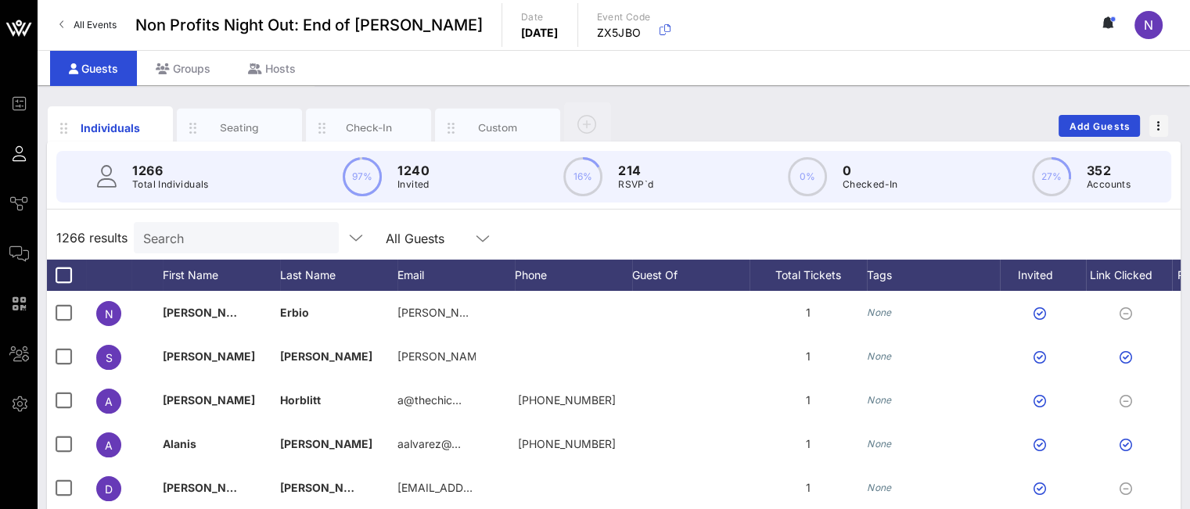
click at [412, 238] on div "All Guests" at bounding box center [415, 239] width 59 height 14
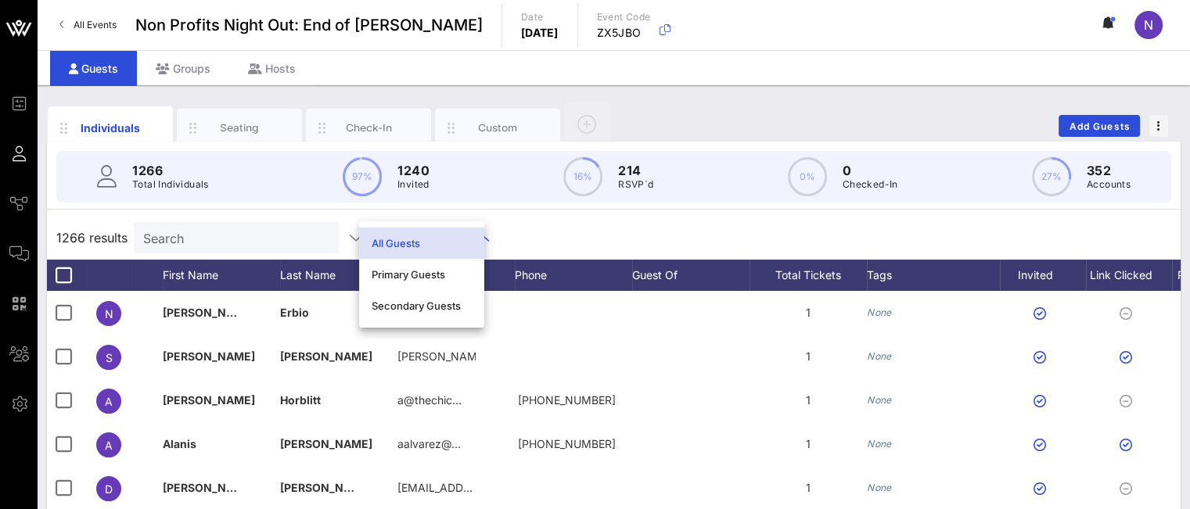
click at [612, 239] on div "1266 results Search All Guests" at bounding box center [614, 238] width 1134 height 44
